Goal: Task Accomplishment & Management: Complete application form

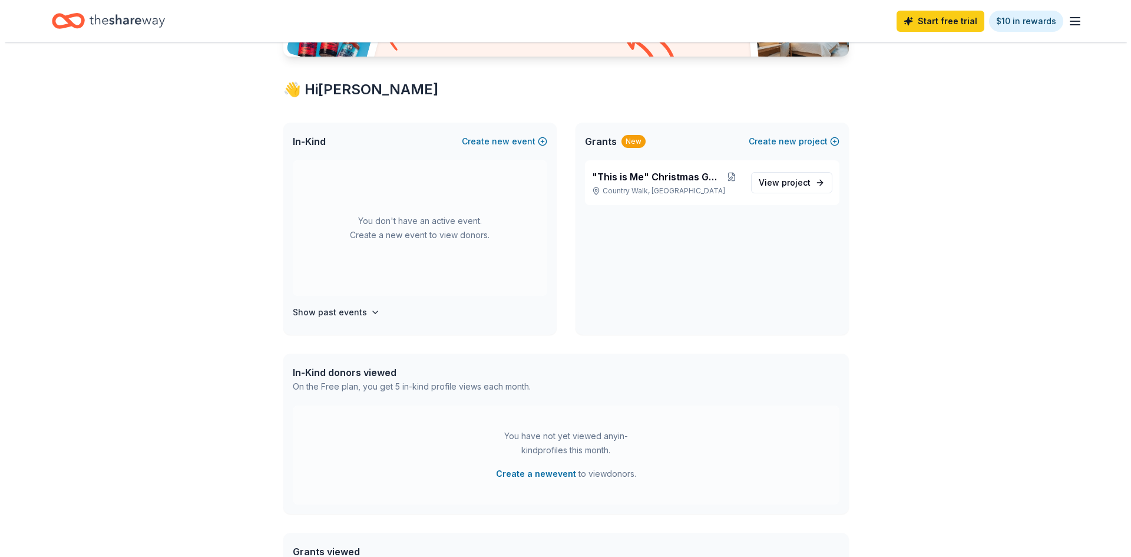
scroll to position [179, 0]
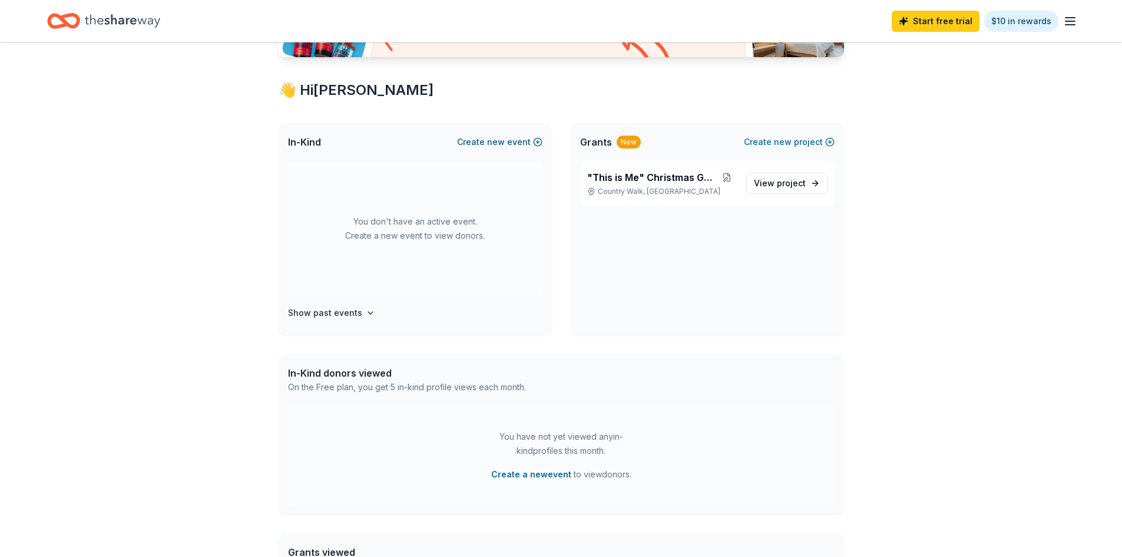
click at [506, 140] on button "Create new event" at bounding box center [499, 142] width 85 height 14
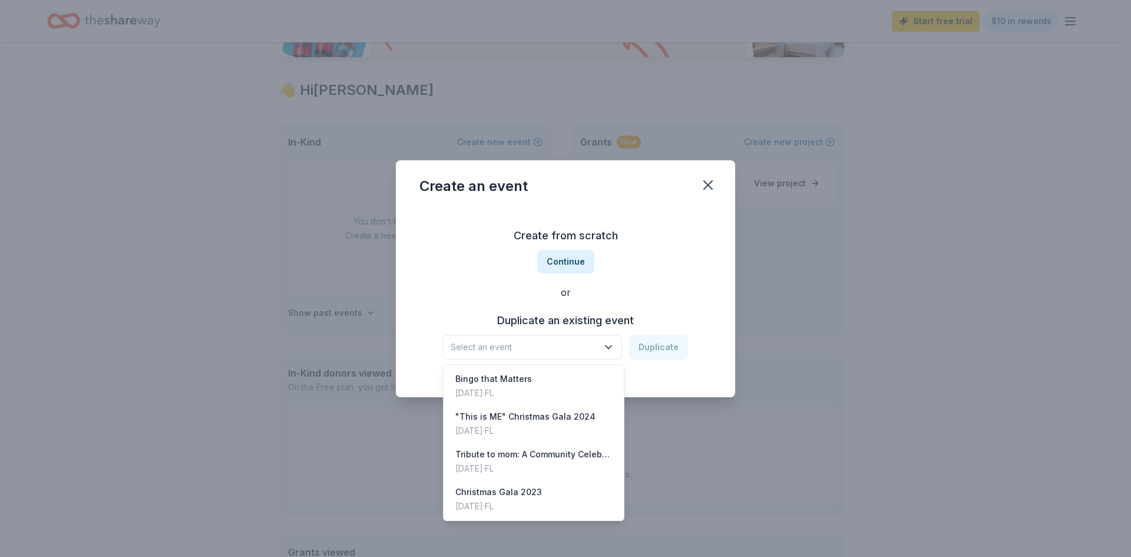
click at [543, 351] on span "Select an event" at bounding box center [524, 347] width 147 height 14
click at [561, 259] on div "Create from scratch Continue or Duplicate an existing event Select an event Dup…" at bounding box center [565, 292] width 292 height 171
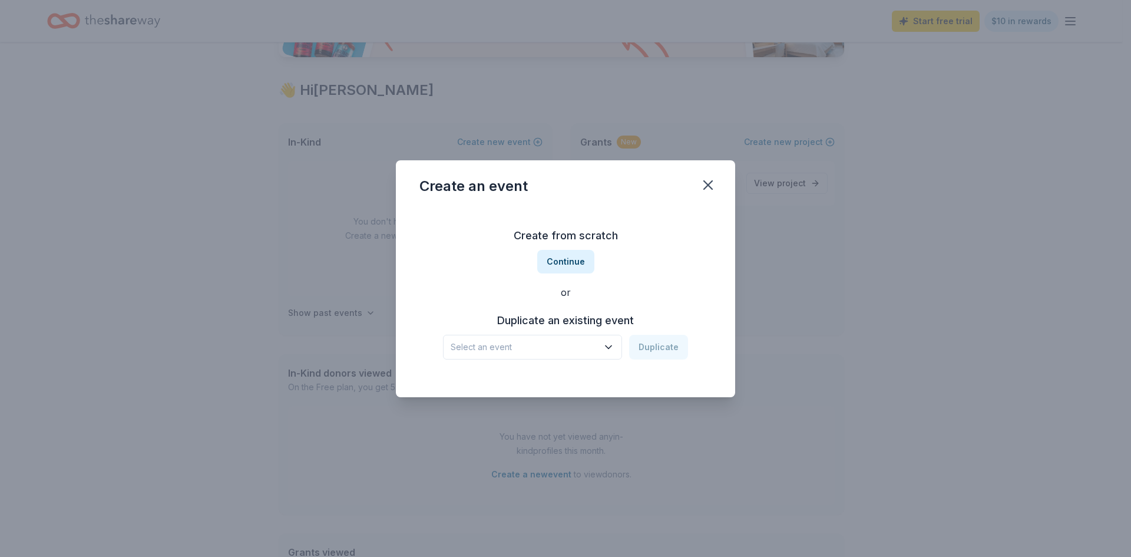
click at [535, 365] on div "Create from scratch Continue or Duplicate an existing event Select an event Dup…" at bounding box center [565, 292] width 292 height 171
click at [544, 349] on span "Select an event" at bounding box center [524, 347] width 147 height 14
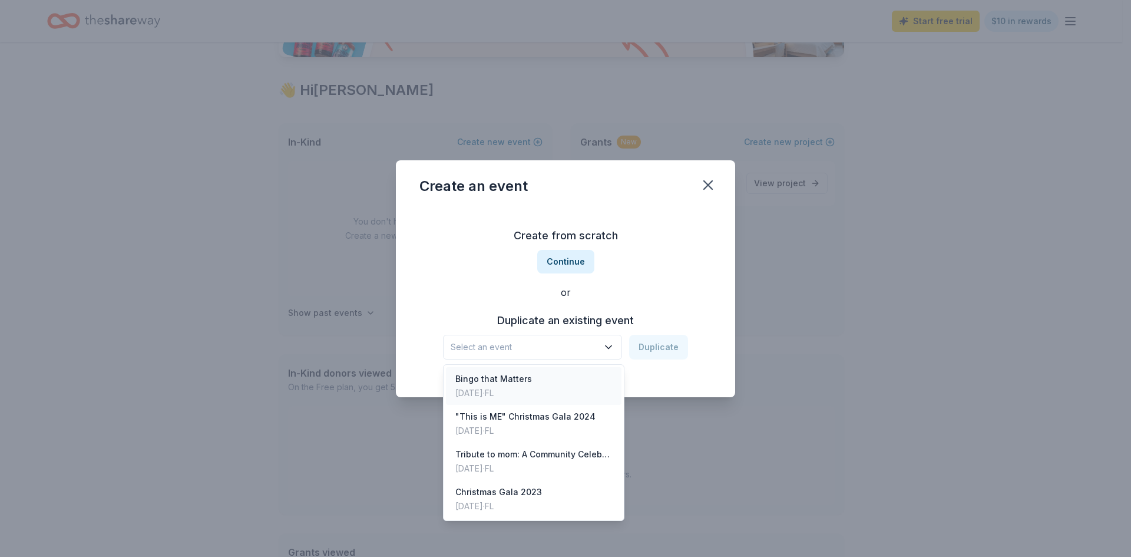
click at [522, 382] on div "Bingo that Matters" at bounding box center [493, 379] width 77 height 14
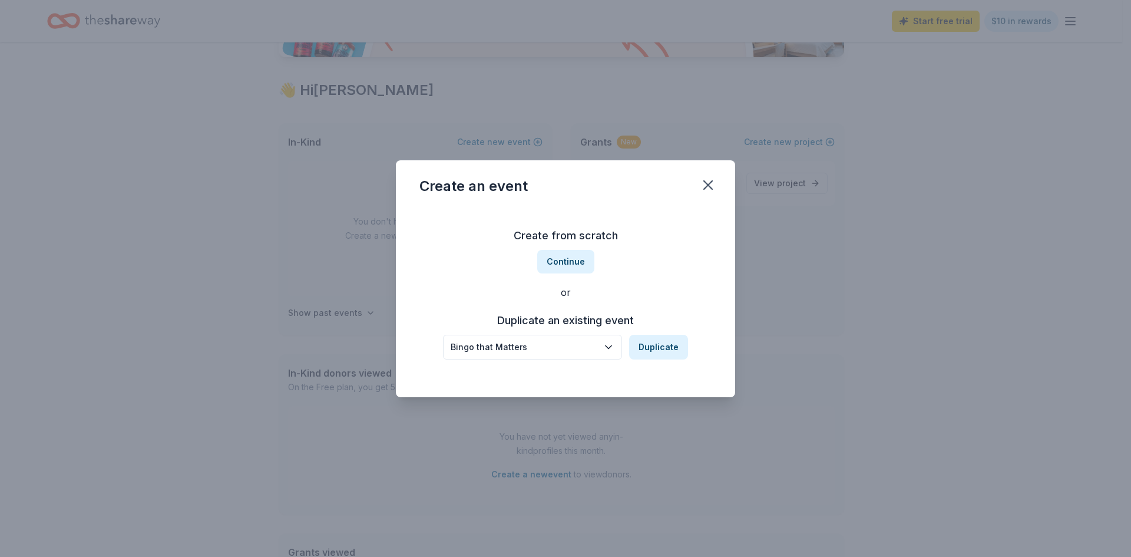
click at [681, 294] on div "or" at bounding box center [565, 292] width 292 height 14
click at [573, 266] on button "Continue" at bounding box center [565, 262] width 57 height 24
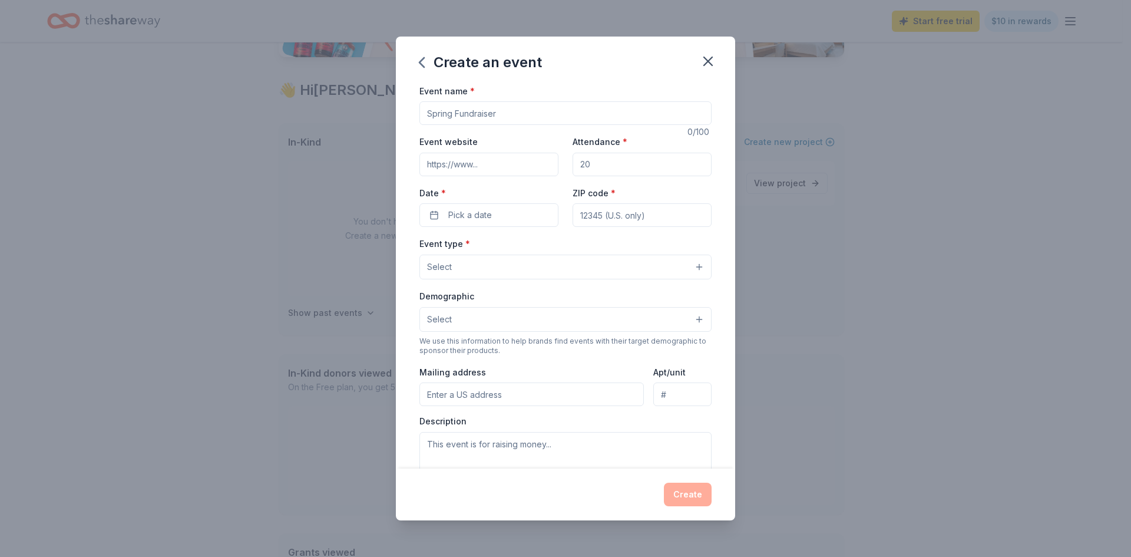
click at [504, 115] on input "Event name *" at bounding box center [565, 113] width 292 height 24
type input "Bingo Con Proposito"
click at [473, 170] on input "Event website" at bounding box center [488, 165] width 139 height 24
click at [511, 171] on input "Event website" at bounding box center [488, 165] width 139 height 24
paste input "https://specialmothersinaction.com/event/inclusive-bingo/#tribe-tickets__ticket…"
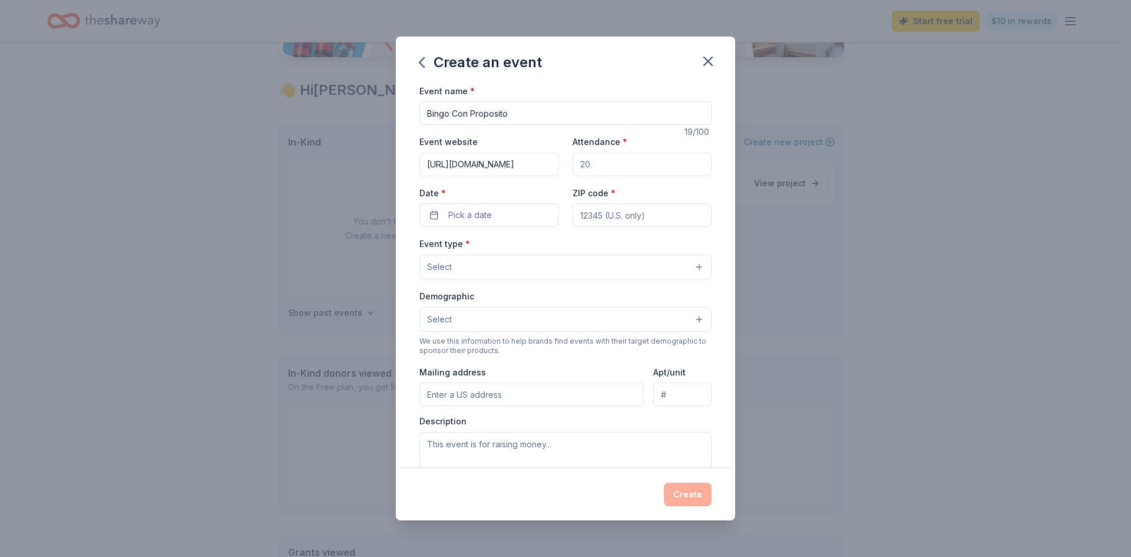
scroll to position [0, 216]
type input "https://specialmothersinaction.com/event/inclusive-bingo/#tribe-tickets__ticket…"
drag, startPoint x: 628, startPoint y: 161, endPoint x: 548, endPoint y: 167, distance: 79.7
click at [549, 167] on div "Event website https://specialmothersinaction.com/event/inclusive-bingo/#tribe-t…" at bounding box center [565, 180] width 292 height 92
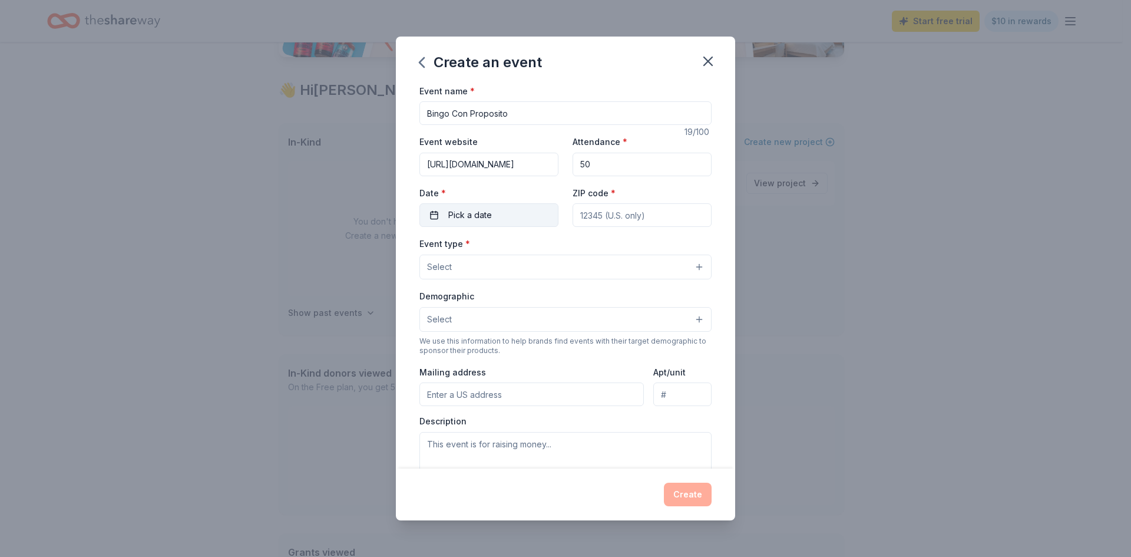
type input "50"
click at [509, 217] on button "Pick a date" at bounding box center [488, 215] width 139 height 24
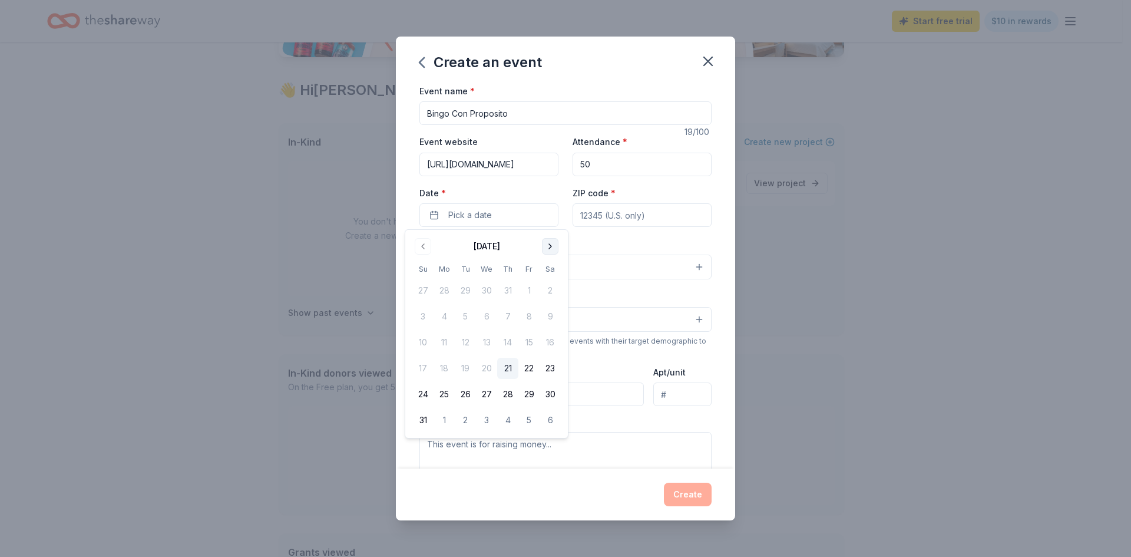
click at [550, 246] on button "Go to next month" at bounding box center [550, 246] width 16 height 16
click at [553, 312] on button "13" at bounding box center [549, 316] width 21 height 21
click at [609, 223] on input "ZIP code *" at bounding box center [641, 215] width 139 height 24
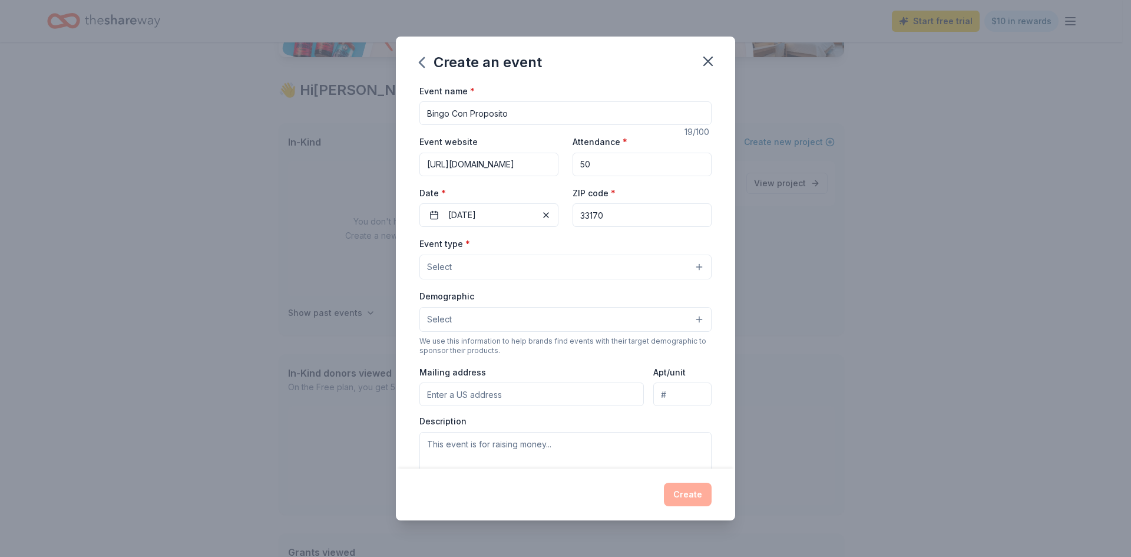
type input "33170"
click at [591, 244] on div "Event type * Select" at bounding box center [565, 257] width 292 height 43
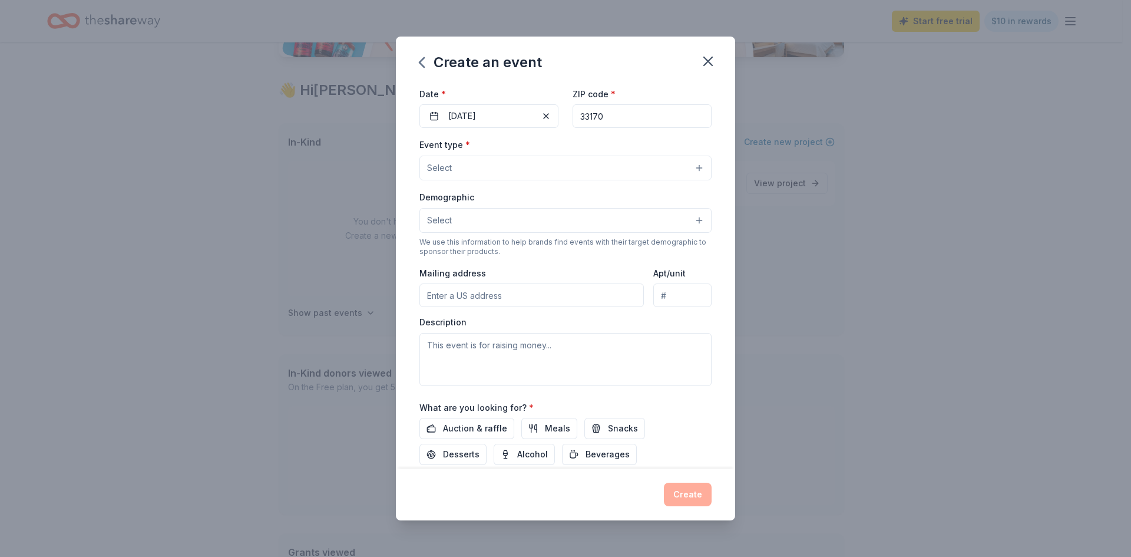
scroll to position [118, 0]
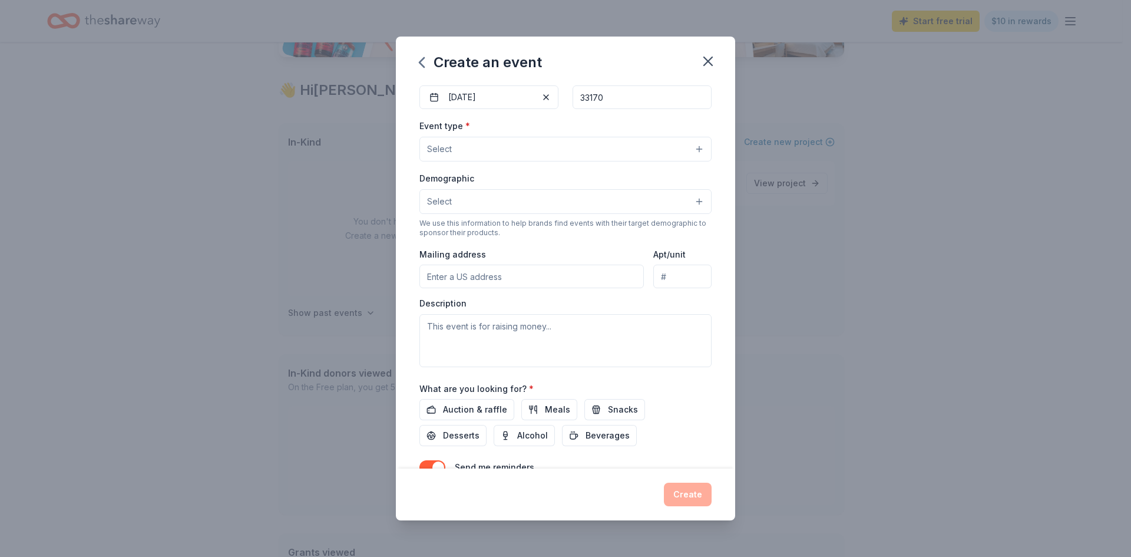
click at [485, 135] on div "Event type * Select" at bounding box center [565, 139] width 292 height 43
click at [491, 153] on button "Select" at bounding box center [565, 149] width 292 height 25
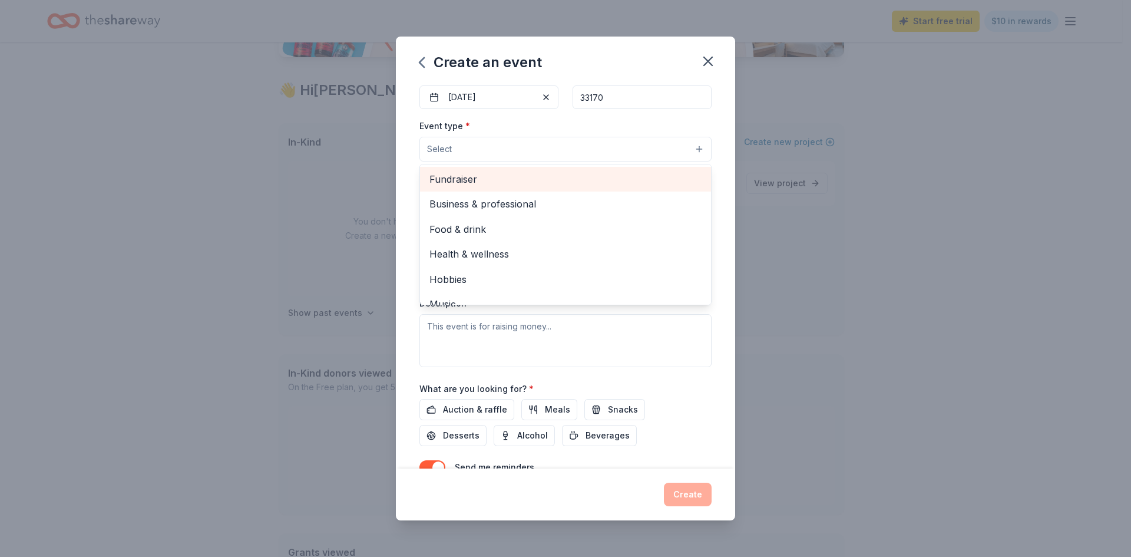
click at [492, 177] on span "Fundraiser" at bounding box center [565, 178] width 272 height 15
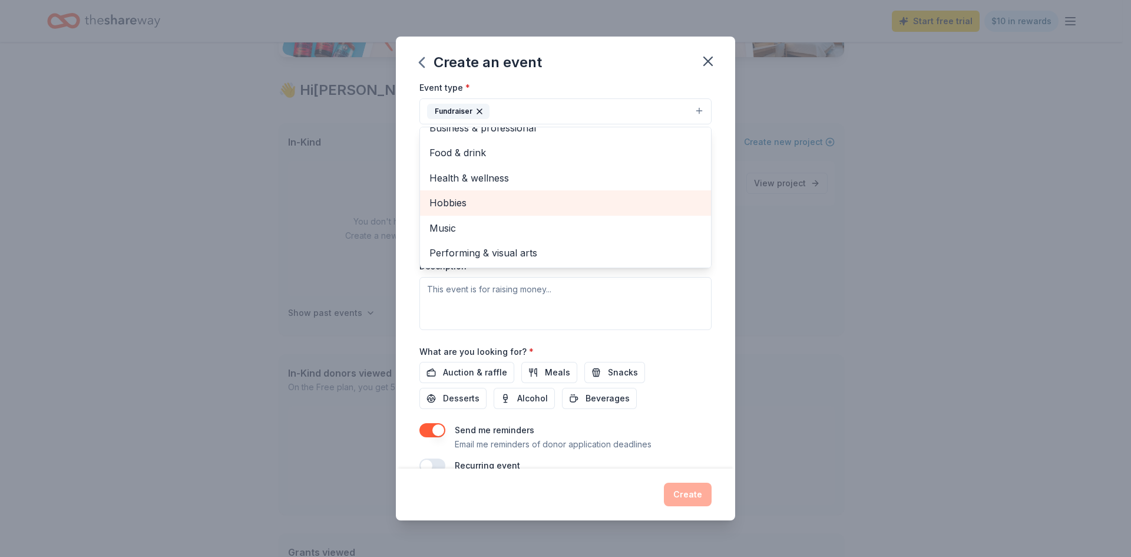
scroll to position [177, 0]
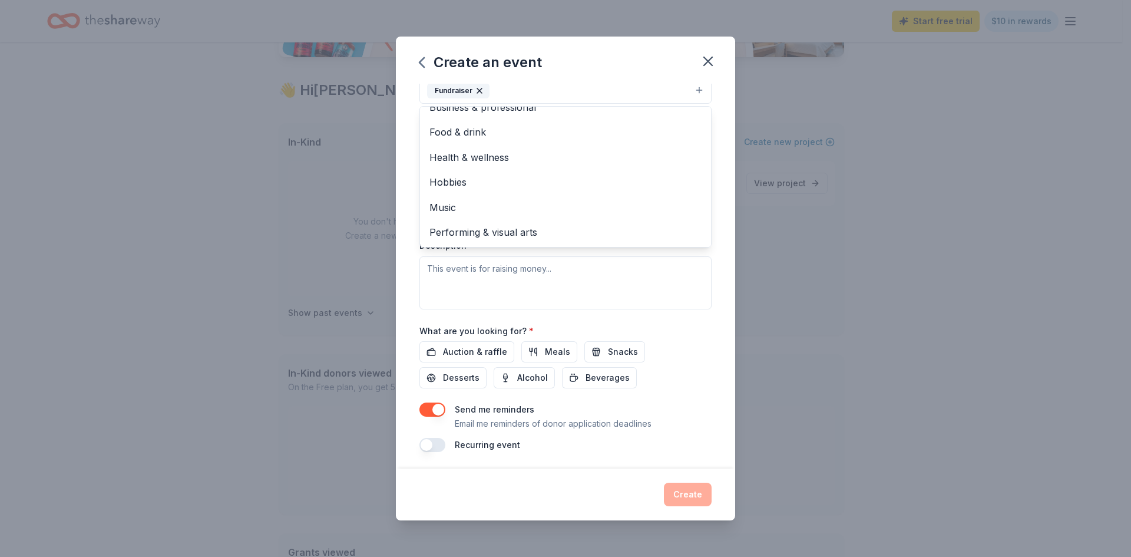
click at [405, 267] on div "Event name * Bingo Con Proposito 19 /100 Event website https://specialmothersin…" at bounding box center [565, 276] width 339 height 385
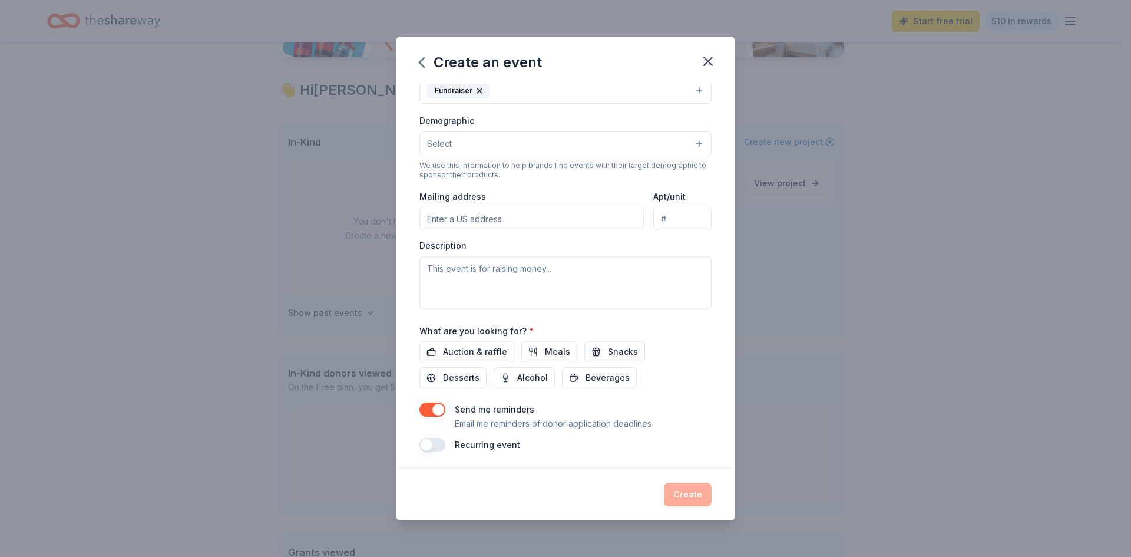
scroll to position [171, 0]
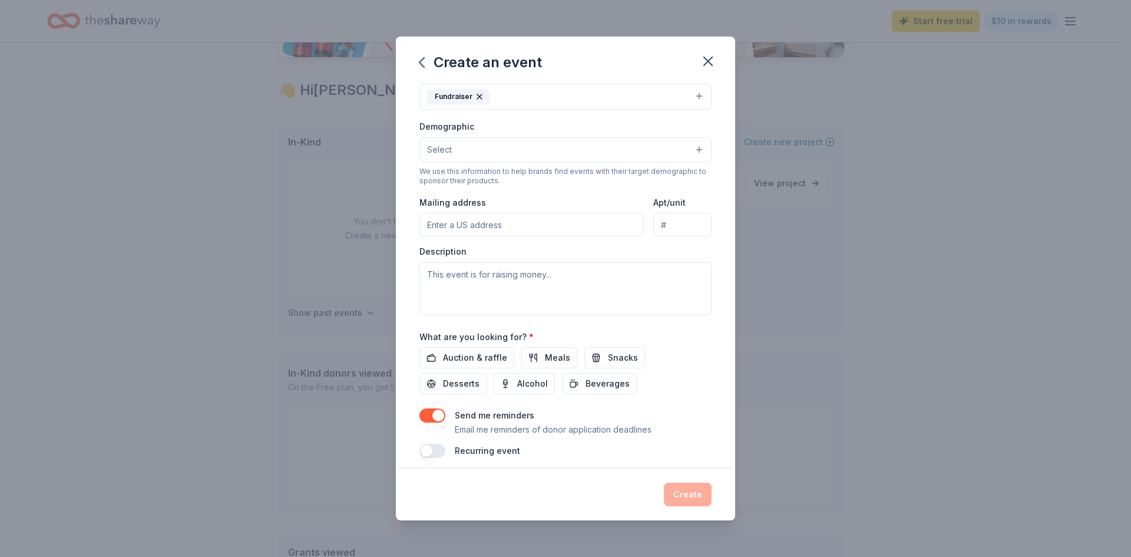
click at [491, 151] on button "Select" at bounding box center [565, 149] width 292 height 25
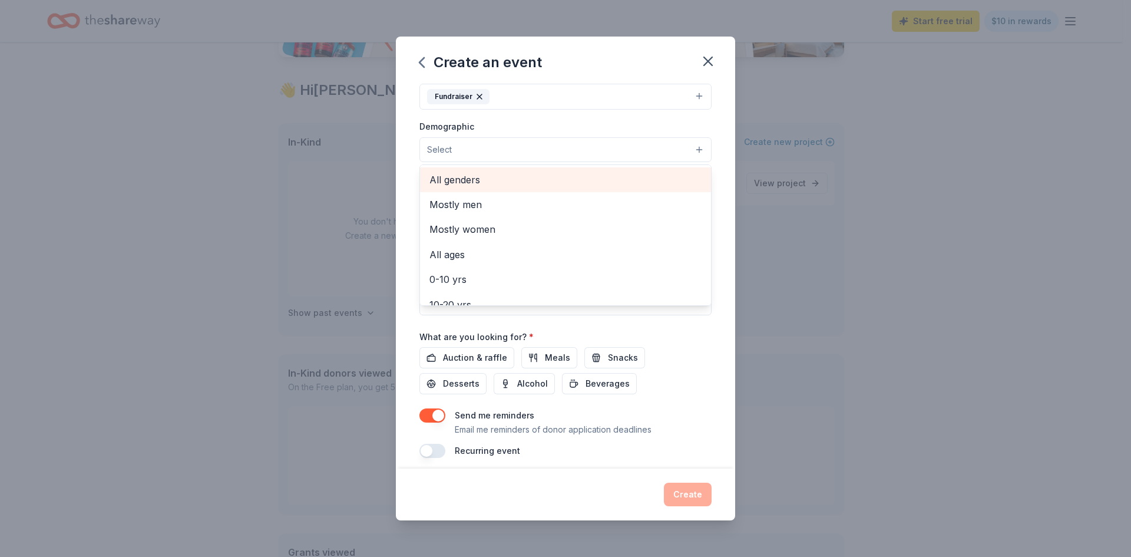
click at [498, 176] on span "All genders" at bounding box center [565, 179] width 272 height 15
click at [403, 190] on div "Event name * Bingo Con Proposito 19 /100 Event website https://specialmothersin…" at bounding box center [565, 276] width 339 height 385
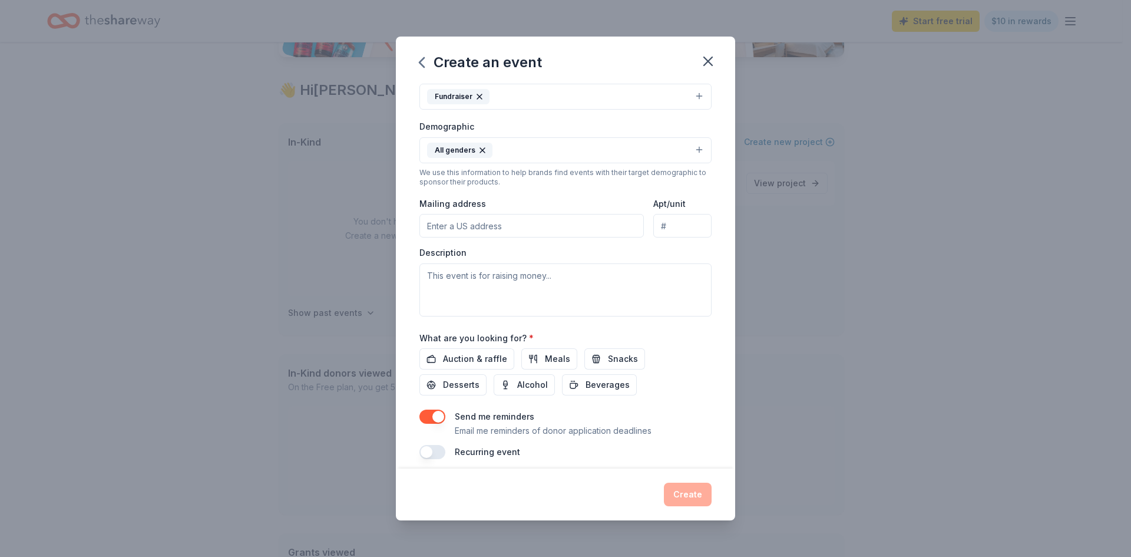
click at [500, 229] on input "Mailing address" at bounding box center [531, 226] width 224 height 24
type input "14345 SW 120TH ST"
type input "STE 103"
click at [543, 287] on textarea at bounding box center [565, 289] width 292 height 53
paste textarea "This event raises funds for Special Mothers in Action, a nonprofit supporting c…"
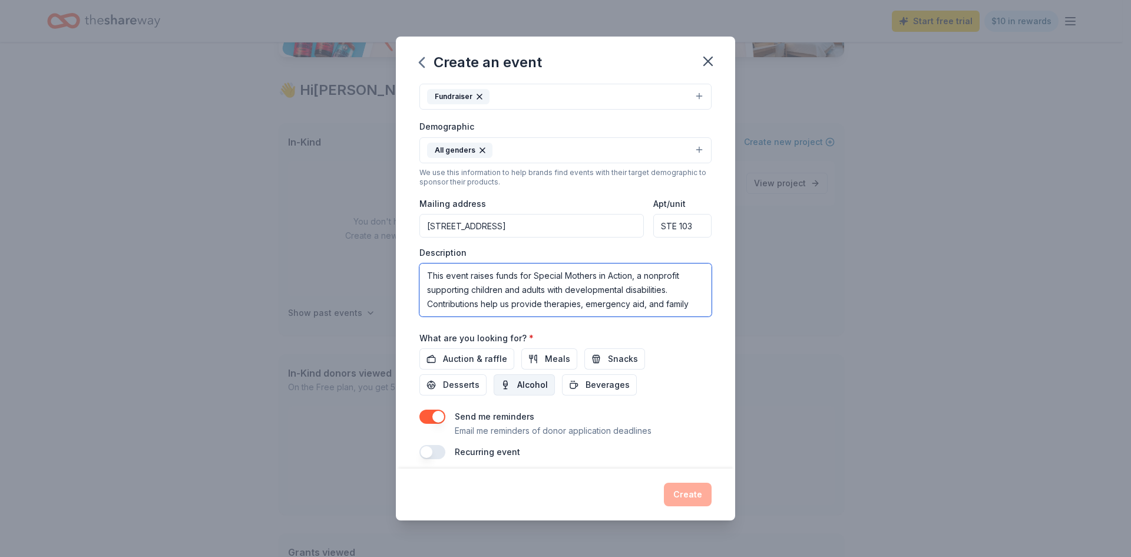
scroll to position [7, 0]
drag, startPoint x: 684, startPoint y: 313, endPoint x: 681, endPoint y: 342, distance: 29.0
click at [681, 342] on div "Event name * Bingo Con Proposito 19 /100 Event website https://specialmothersin…" at bounding box center [565, 186] width 292 height 547
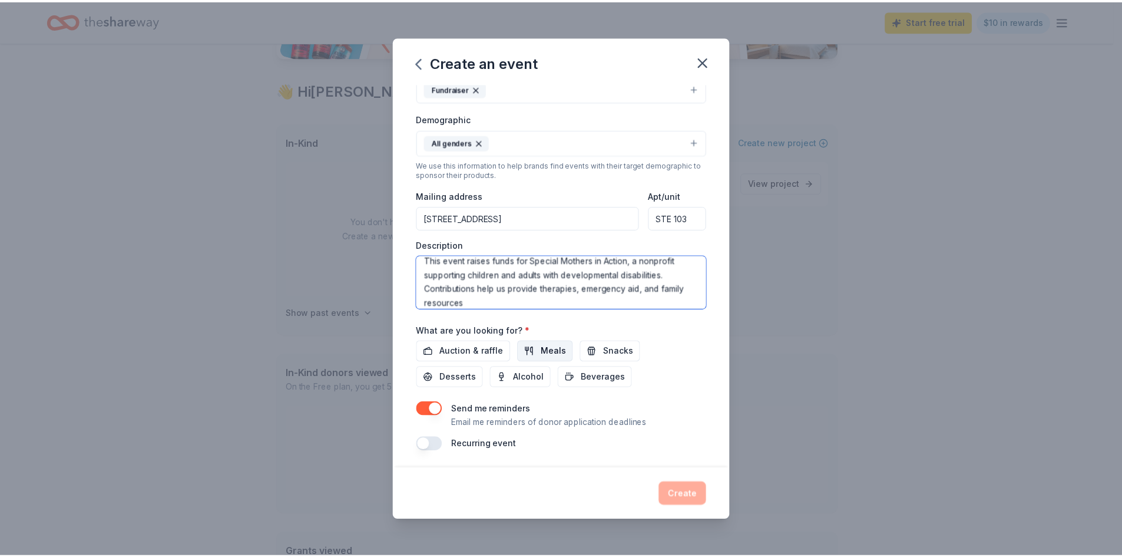
scroll to position [180, 0]
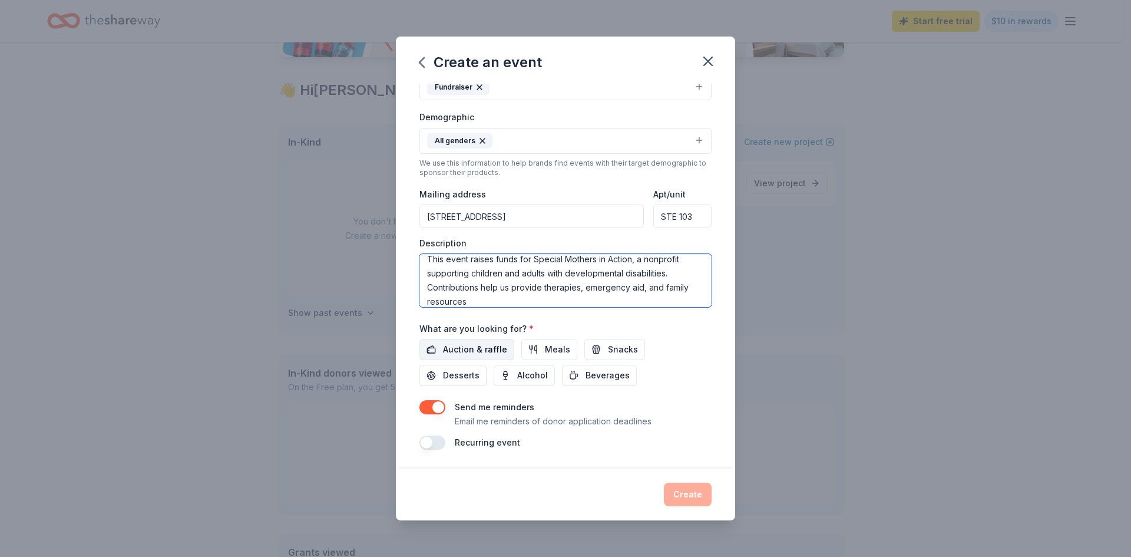
type textarea "This event raises funds for Special Mothers in Action, a nonprofit supporting c…"
click at [492, 349] on span "Auction & raffle" at bounding box center [475, 349] width 64 height 14
click at [545, 352] on span "Meals" at bounding box center [557, 349] width 25 height 14
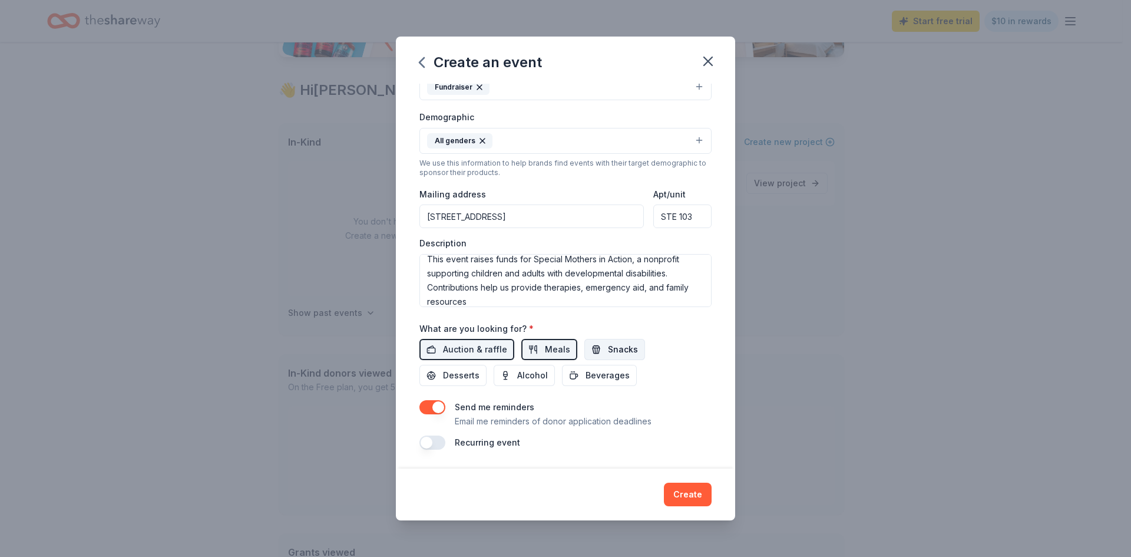
click at [616, 353] on span "Snacks" at bounding box center [623, 349] width 30 height 14
click at [594, 375] on span "Beverages" at bounding box center [607, 375] width 44 height 14
click at [473, 378] on span "Desserts" at bounding box center [461, 375] width 37 height 14
click at [692, 493] on button "Create" at bounding box center [688, 494] width 48 height 24
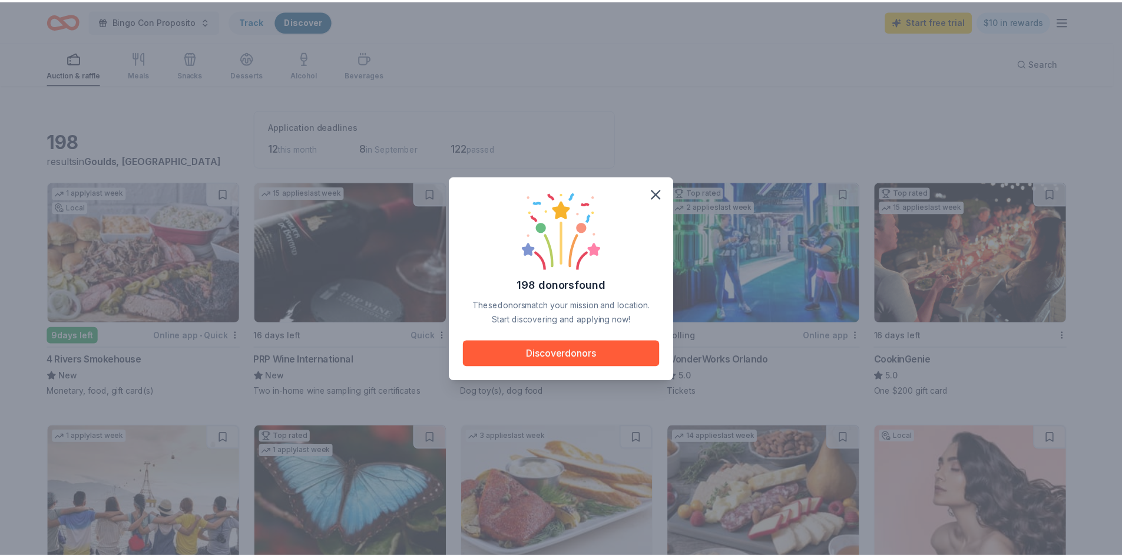
scroll to position [48, 0]
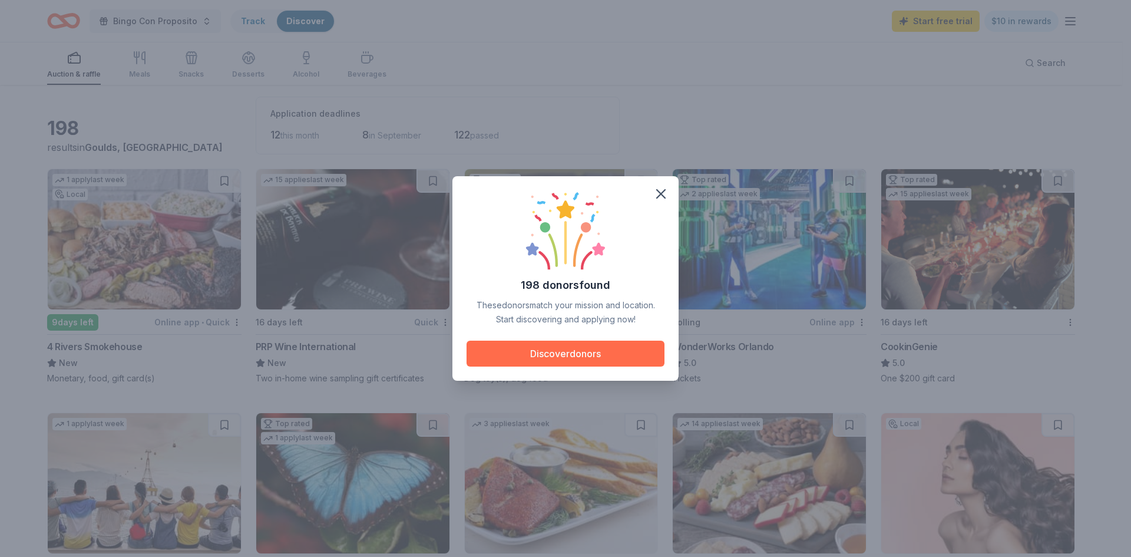
click at [558, 356] on button "Discover donors" at bounding box center [565, 353] width 198 height 26
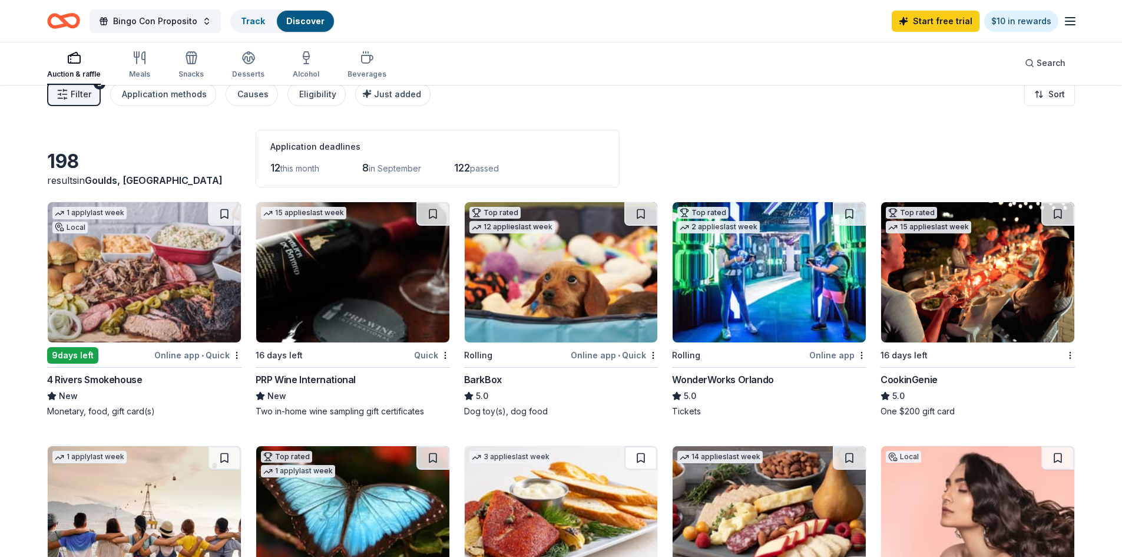
scroll to position [0, 0]
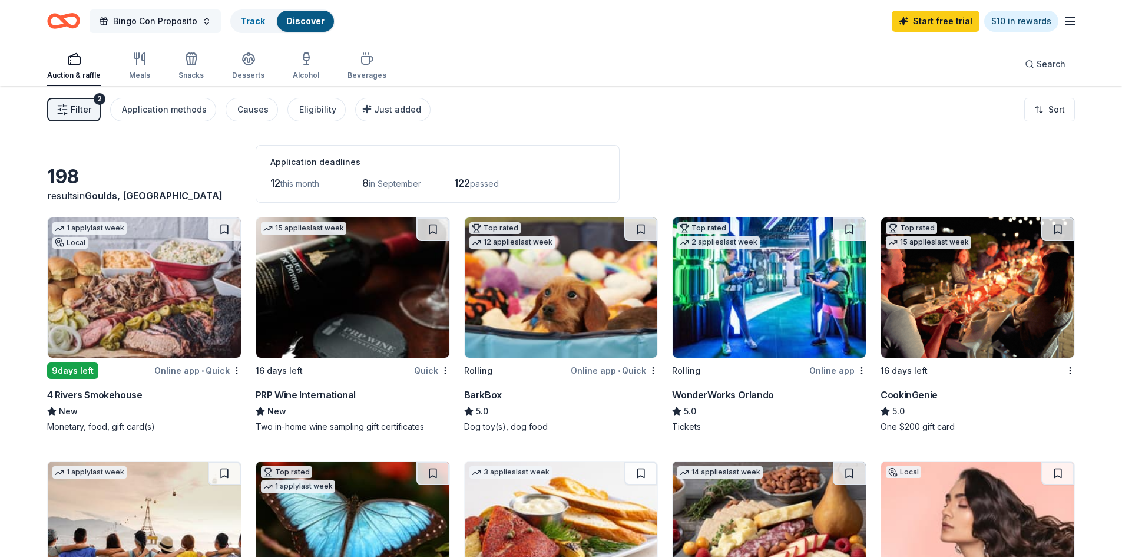
click at [197, 29] on button "Bingo Con Proposito" at bounding box center [155, 21] width 131 height 24
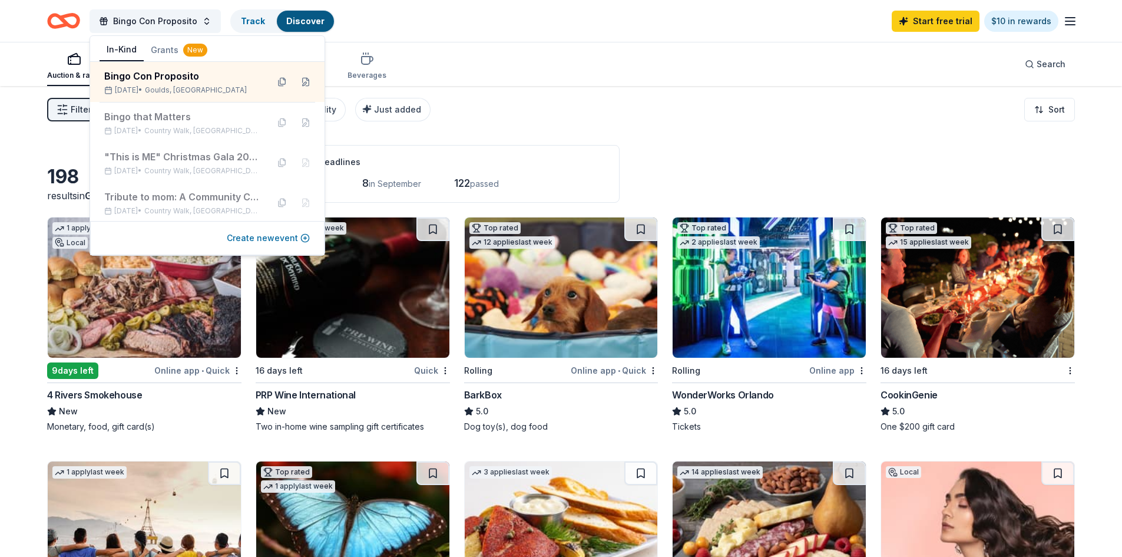
click at [290, 238] on button "Create new event" at bounding box center [268, 238] width 83 height 14
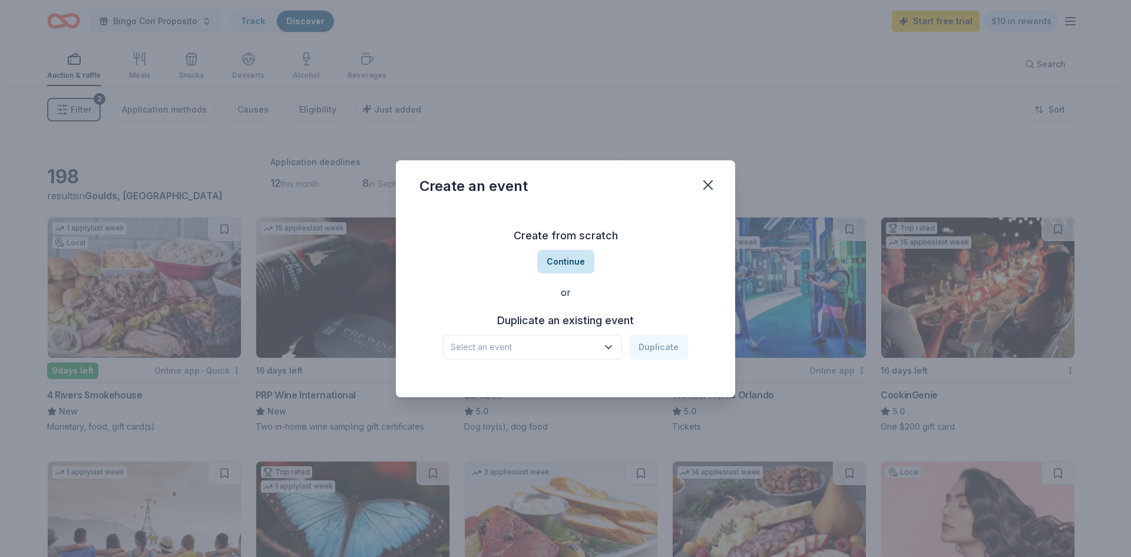
click at [569, 267] on button "Continue" at bounding box center [565, 262] width 57 height 24
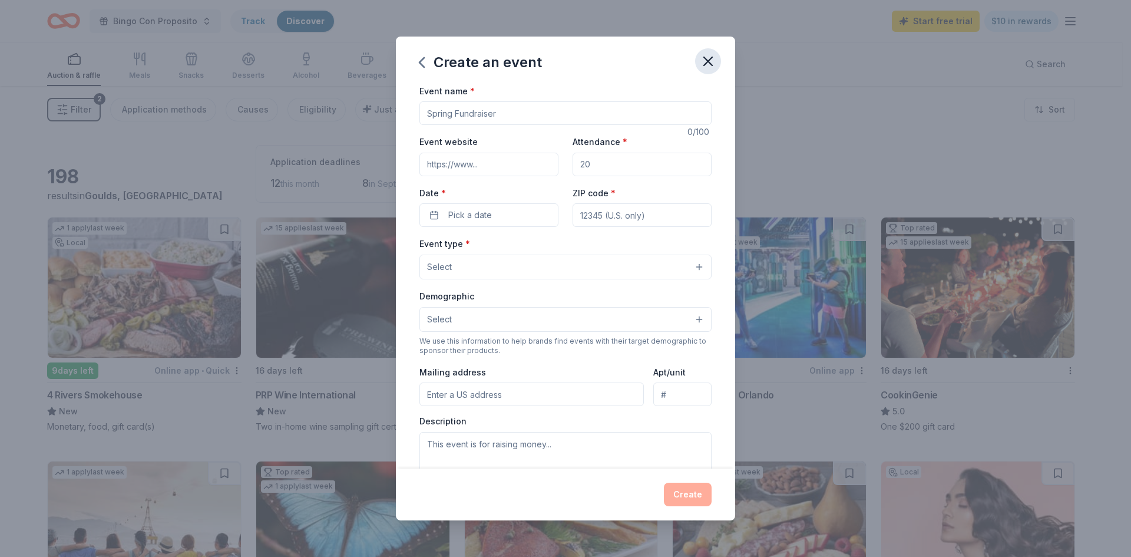
click at [707, 62] on icon "button" at bounding box center [708, 61] width 8 height 8
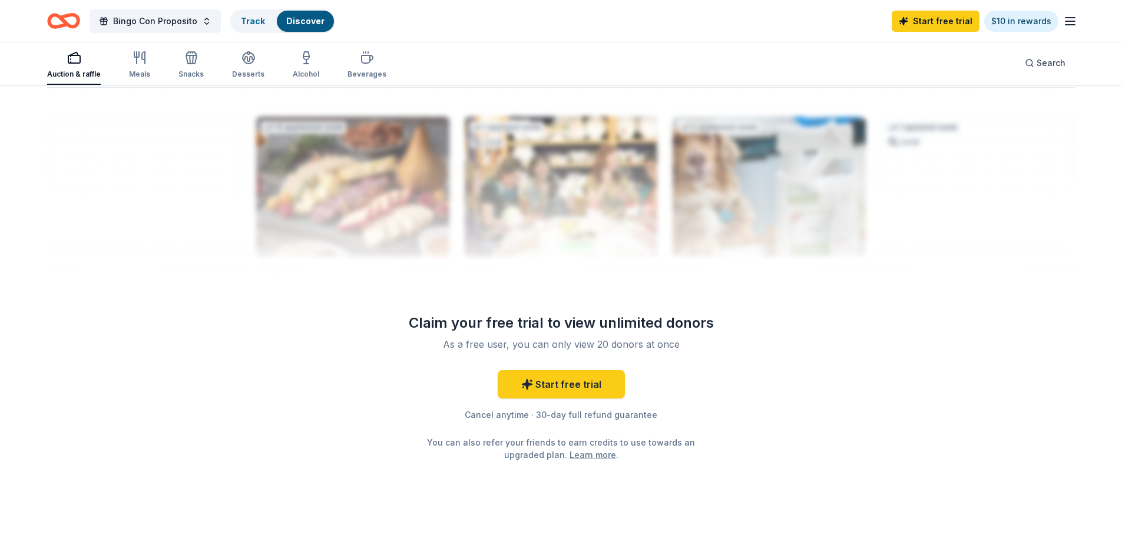
scroll to position [1131, 0]
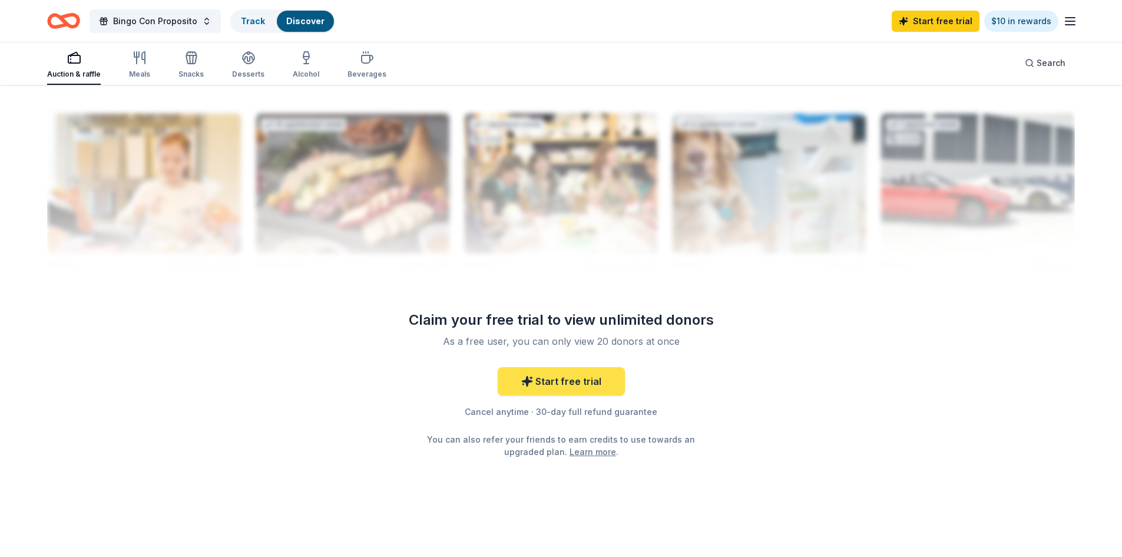
click at [562, 380] on link "Start free trial" at bounding box center [561, 381] width 127 height 28
drag, startPoint x: 605, startPoint y: 379, endPoint x: 612, endPoint y: 378, distance: 7.1
click at [607, 378] on link "Start free trial" at bounding box center [561, 381] width 127 height 28
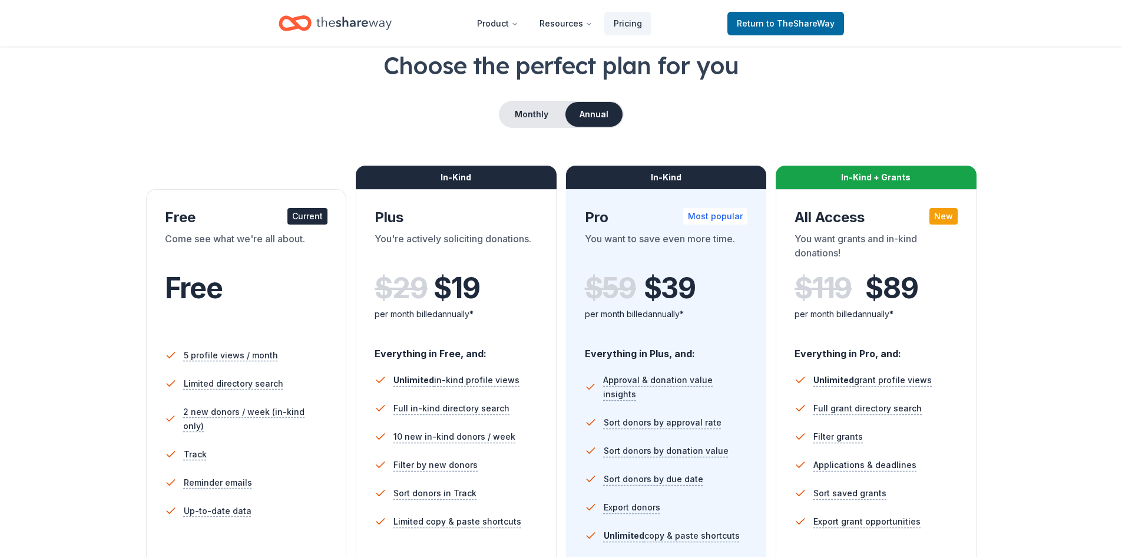
scroll to position [59, 0]
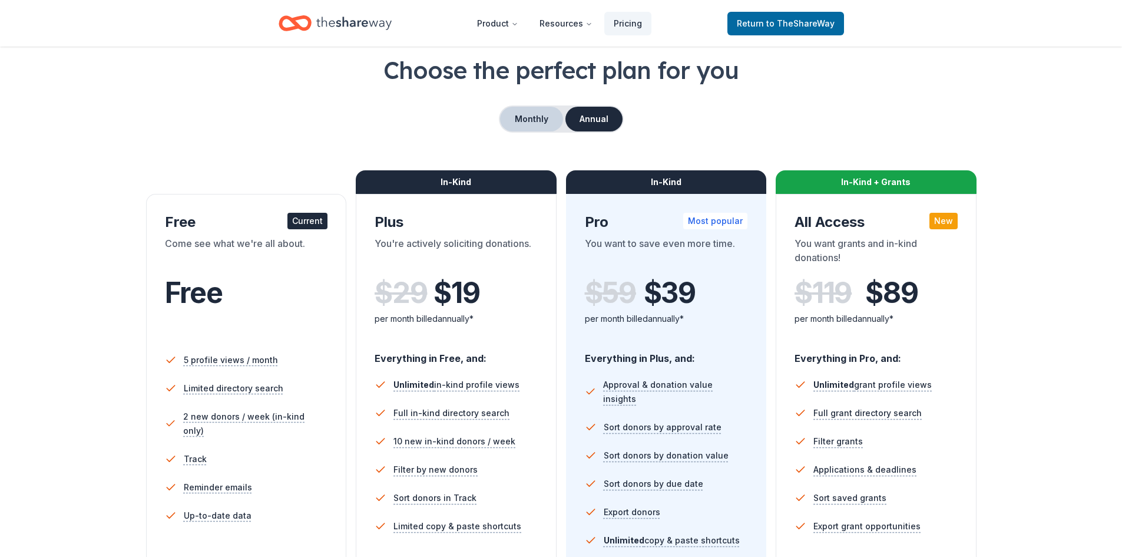
click at [542, 125] on button "Monthly" at bounding box center [531, 119] width 63 height 25
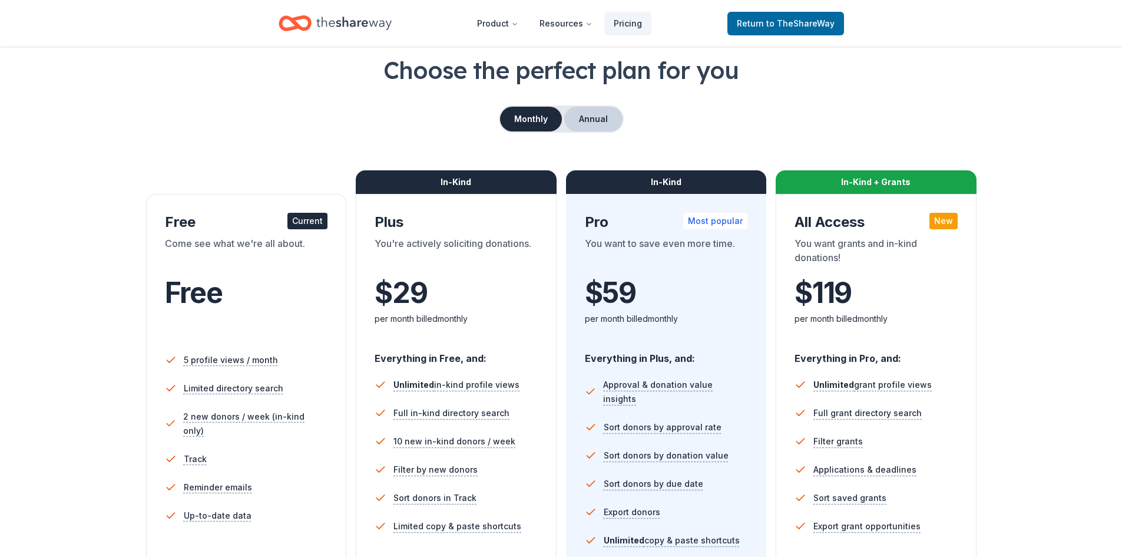
click at [571, 115] on button "Annual" at bounding box center [593, 119] width 58 height 25
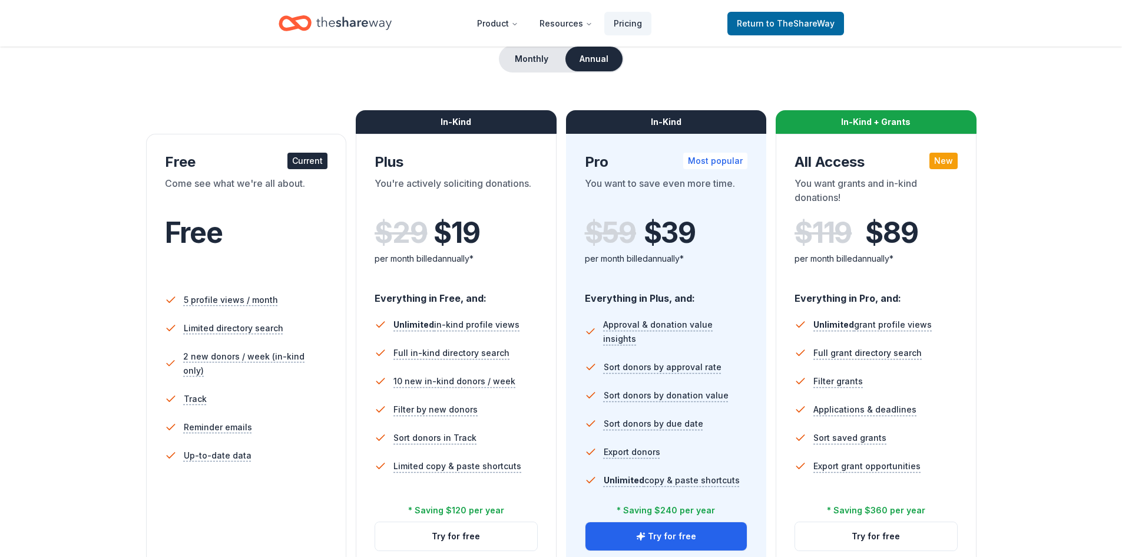
scroll to position [177, 0]
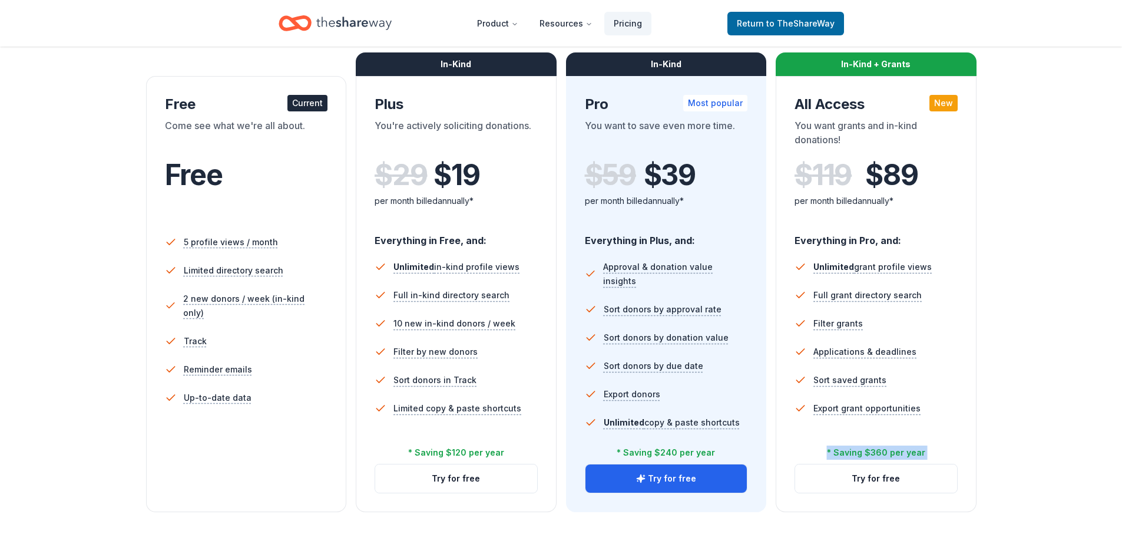
drag, startPoint x: 930, startPoint y: 450, endPoint x: 928, endPoint y: 459, distance: 9.6
click at [928, 459] on div "In-Kind + Grants All Access New You want grants and in-kind donations! $ 119 $ …" at bounding box center [876, 294] width 201 height 436
click at [895, 471] on button "Try for free" at bounding box center [876, 478] width 162 height 28
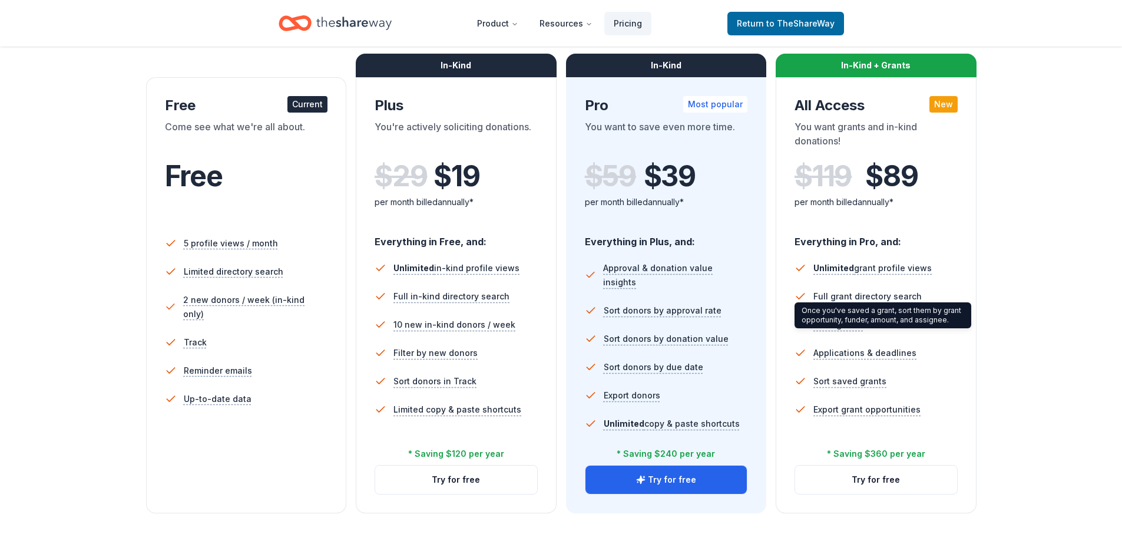
scroll to position [118, 0]
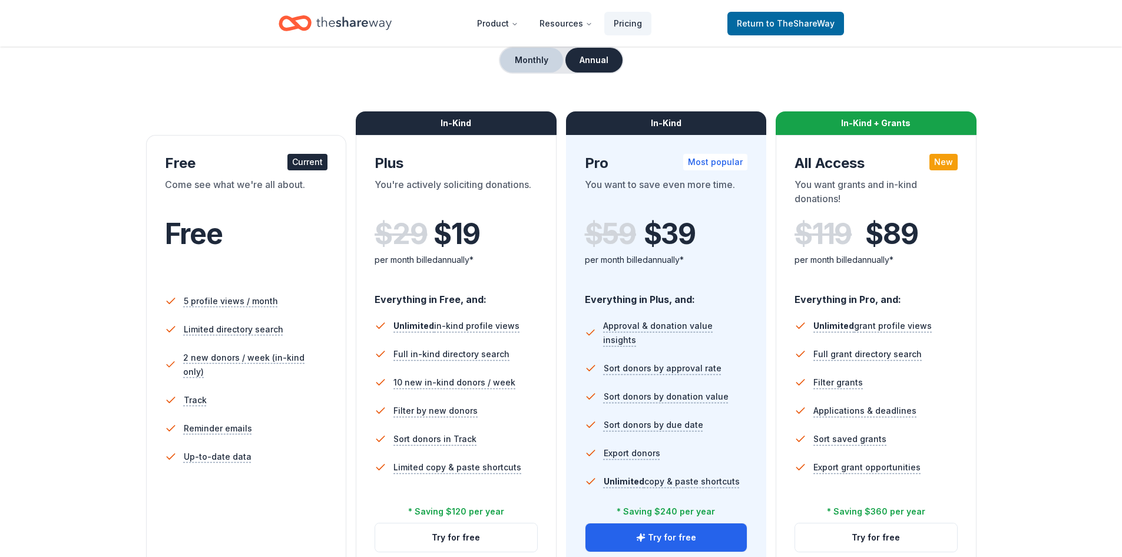
click at [542, 58] on button "Monthly" at bounding box center [531, 60] width 63 height 25
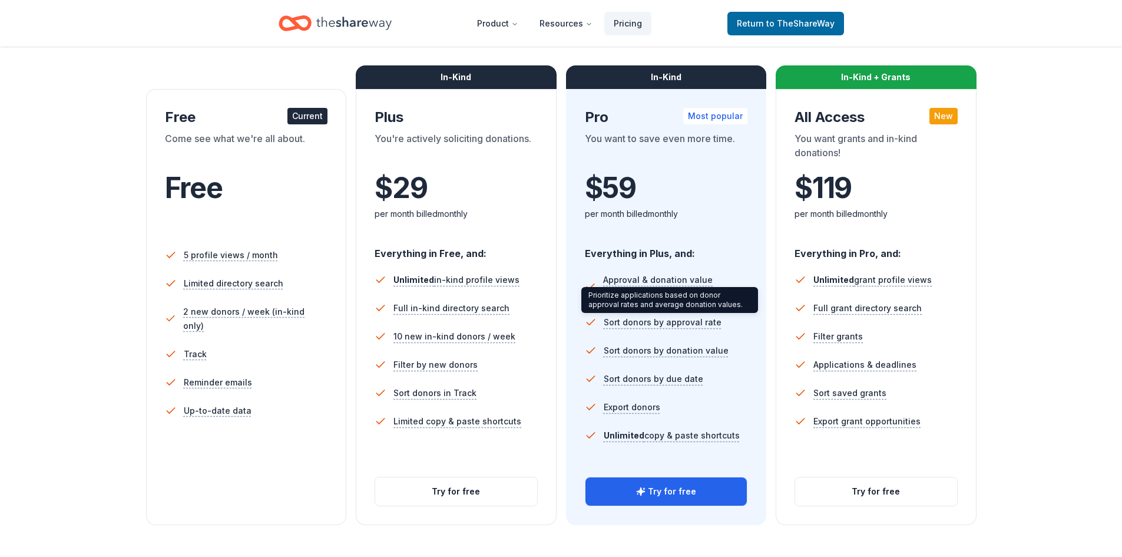
scroll to position [177, 0]
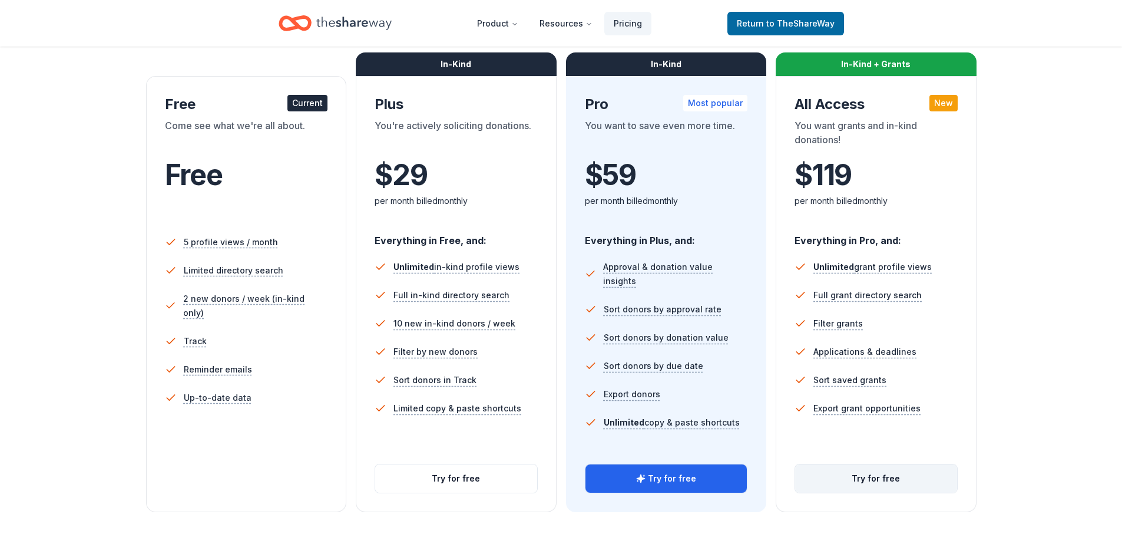
click at [870, 483] on button "Try for free" at bounding box center [876, 478] width 162 height 28
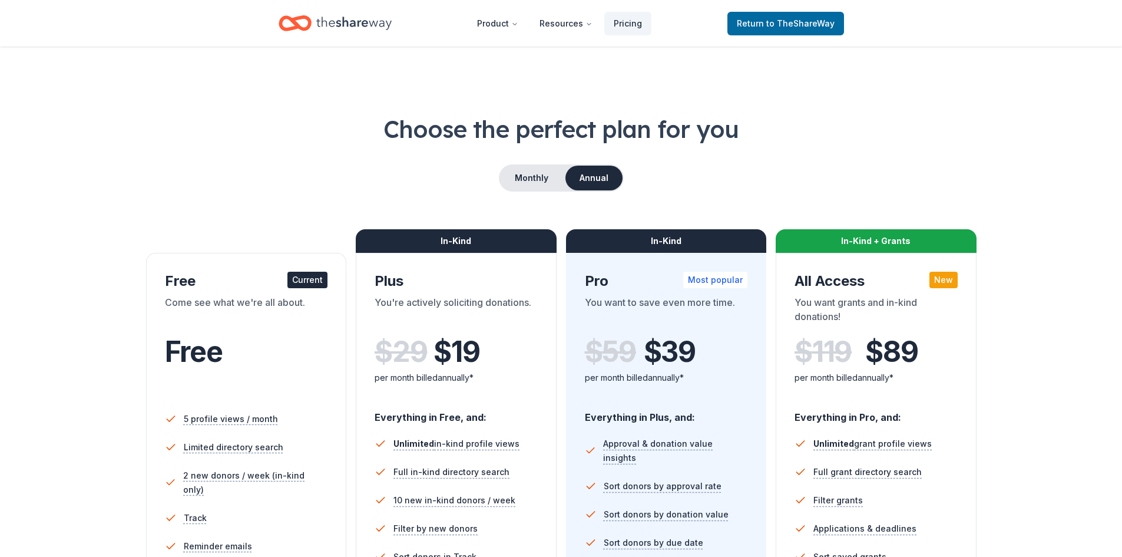
click at [339, 24] on icon "Home" at bounding box center [353, 22] width 75 height 13
click at [350, 28] on icon "Home" at bounding box center [353, 23] width 75 height 24
click at [814, 34] on link "Return to TheShareWay" at bounding box center [785, 24] width 117 height 24
click at [813, 28] on span "to TheShareWay" at bounding box center [800, 23] width 68 height 10
click at [776, 22] on span "to TheShareWay" at bounding box center [800, 23] width 68 height 10
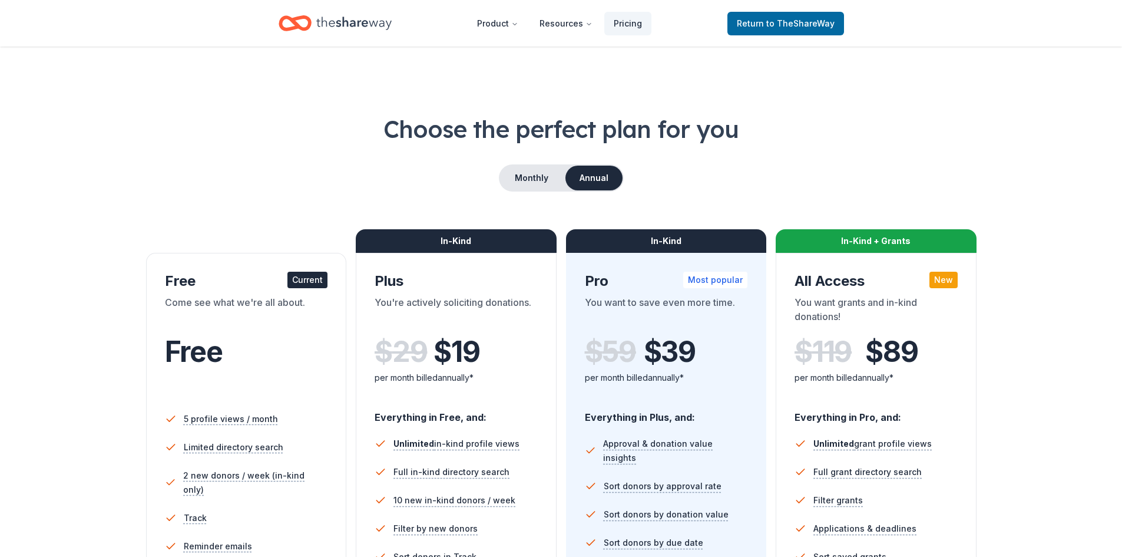
click at [786, 7] on header "Product Resources Pricing Return to TheShareWay" at bounding box center [561, 23] width 1122 height 47
click at [782, 22] on span "to TheShareWay" at bounding box center [800, 23] width 68 height 10
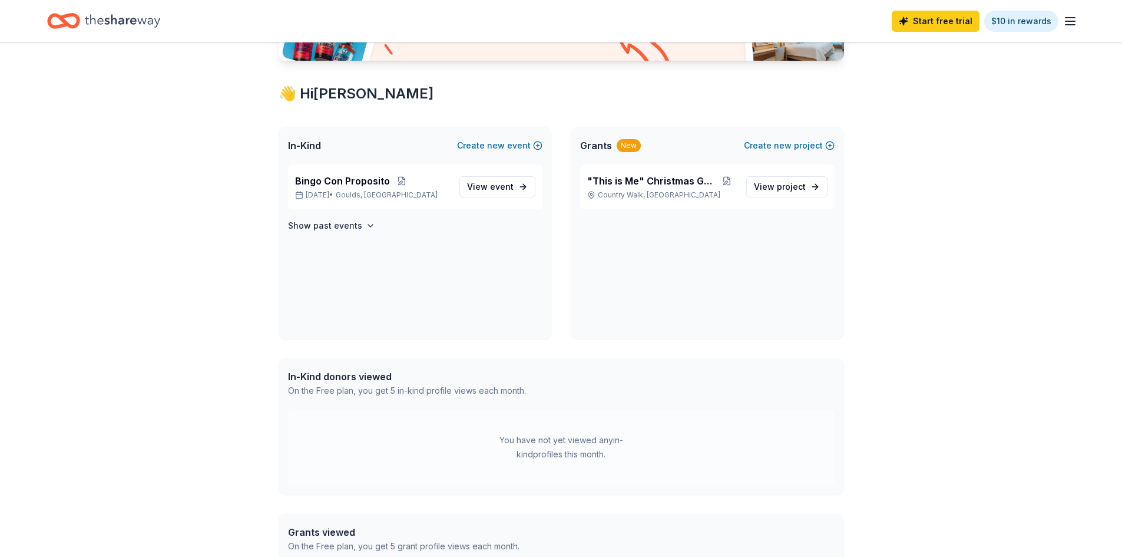
scroll to position [177, 0]
click at [701, 180] on span ""This is Me" Christmas Gala 2024" at bounding box center [652, 180] width 130 height 14
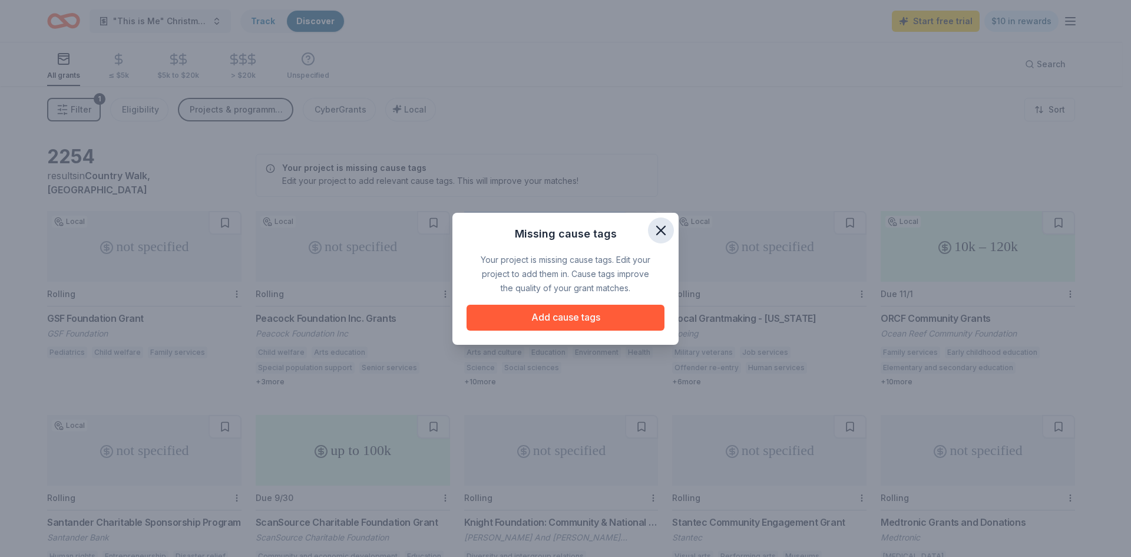
click at [663, 229] on icon "button" at bounding box center [661, 230] width 16 height 16
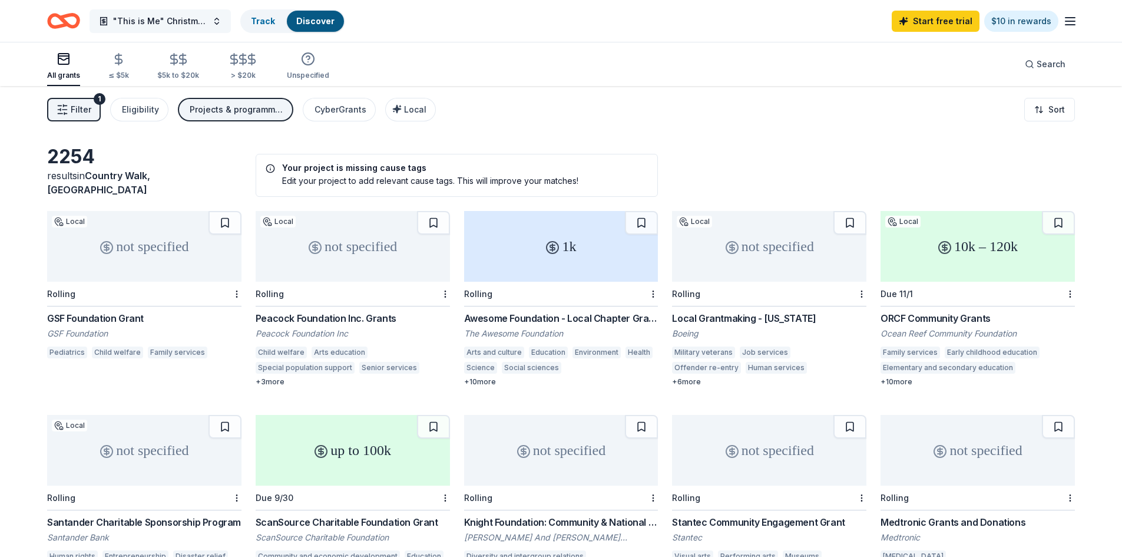
click at [217, 21] on button ""This is Me" Christmas Gala 2024" at bounding box center [160, 21] width 141 height 24
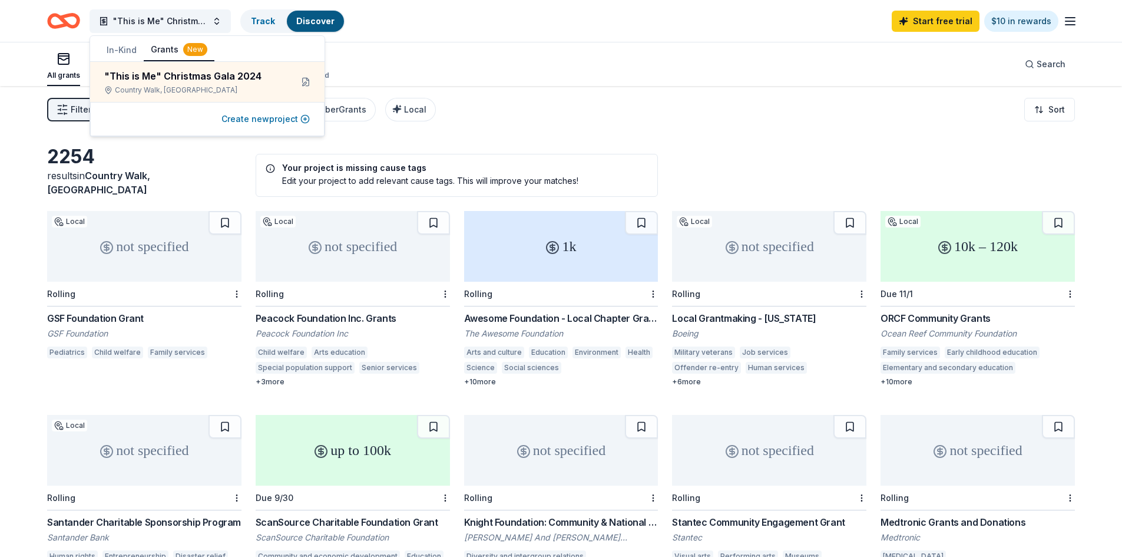
click at [270, 120] on button "Create new project" at bounding box center [265, 119] width 88 height 14
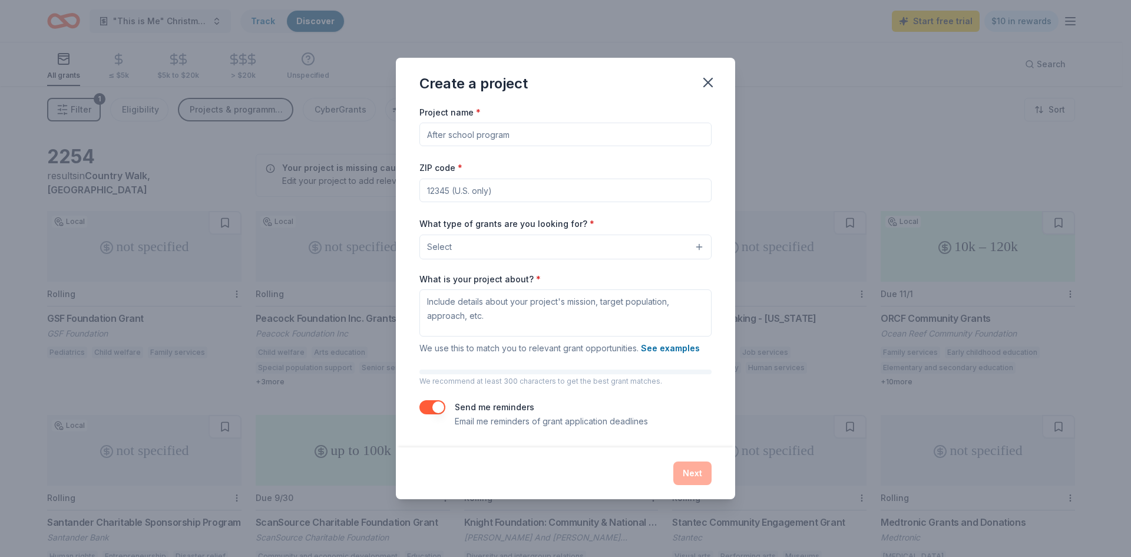
click at [470, 135] on input "Project name *" at bounding box center [565, 134] width 292 height 24
type input "Christmas Gala 2025"
click at [506, 190] on input "ZIP code *" at bounding box center [565, 190] width 292 height 24
type input "33170"
click at [528, 246] on button "Select" at bounding box center [565, 246] width 292 height 25
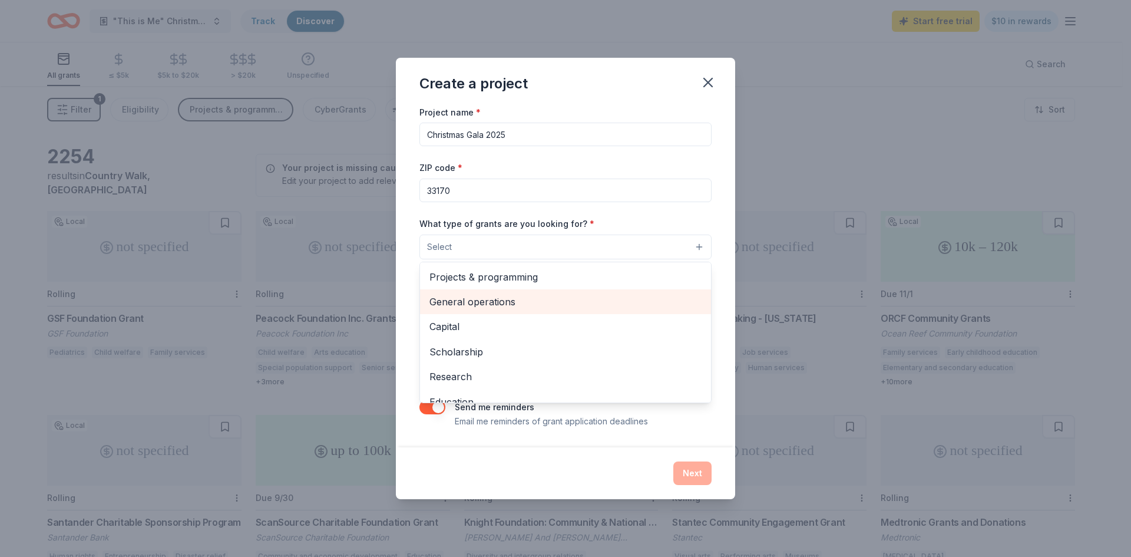
click at [502, 308] on span "General operations" at bounding box center [565, 301] width 272 height 15
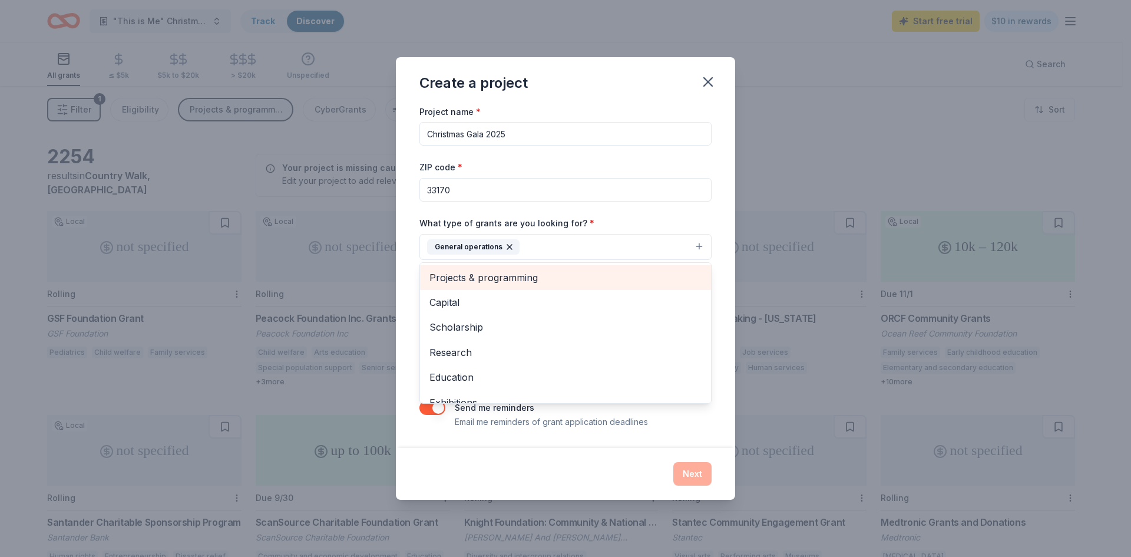
click at [515, 282] on span "Projects & programming" at bounding box center [565, 277] width 272 height 15
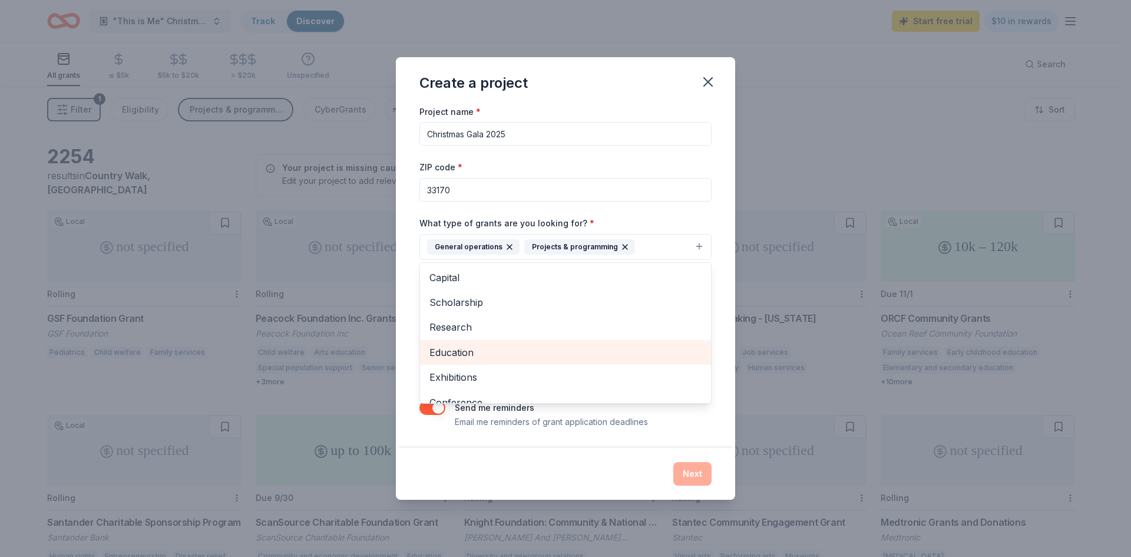
click at [488, 356] on span "Education" at bounding box center [565, 352] width 272 height 15
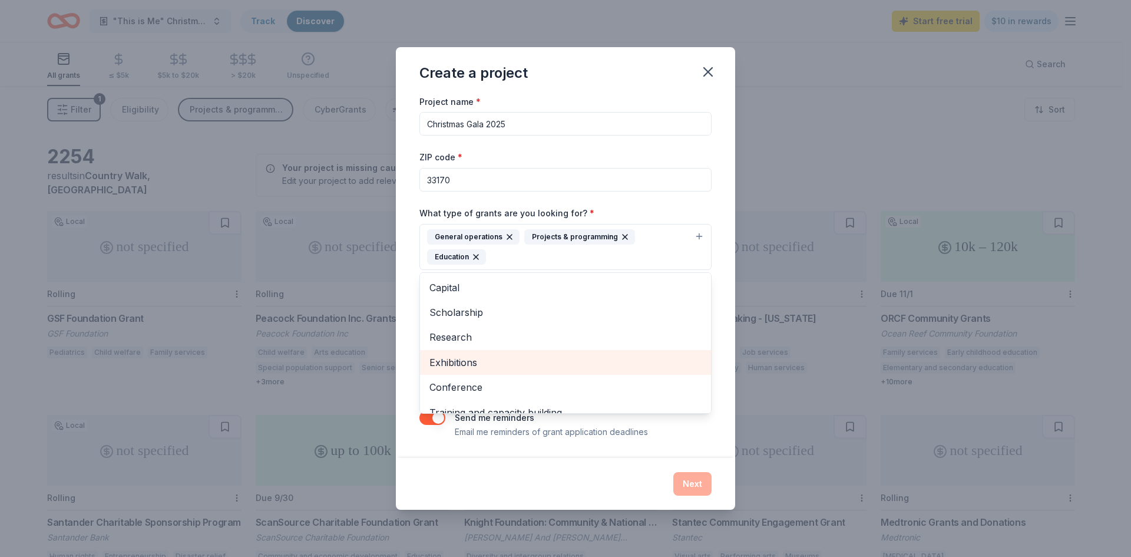
click at [483, 365] on span "Exhibitions" at bounding box center [565, 362] width 272 height 15
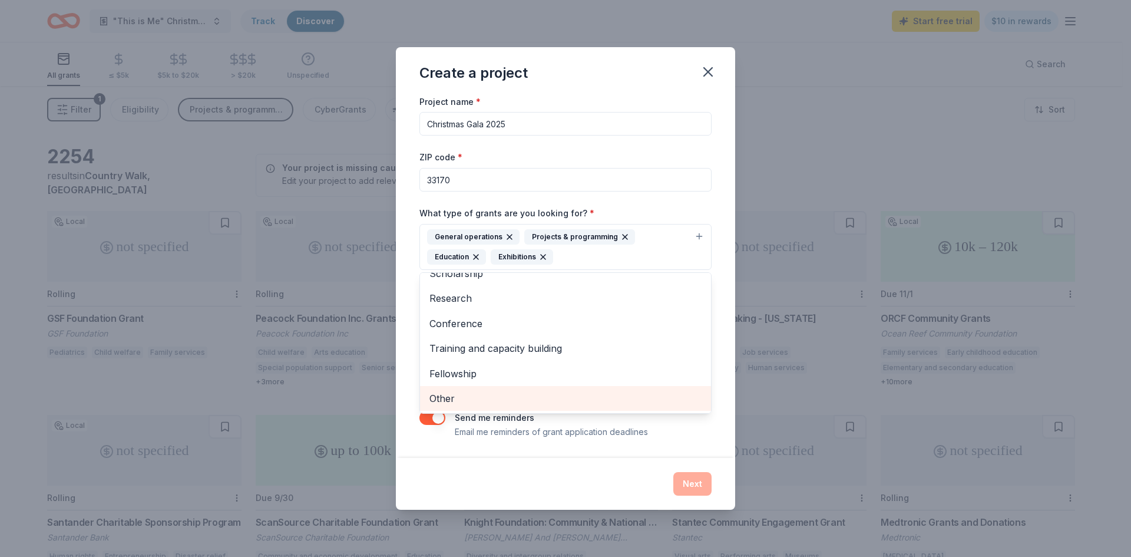
click at [481, 396] on span "Other" at bounding box center [565, 397] width 272 height 15
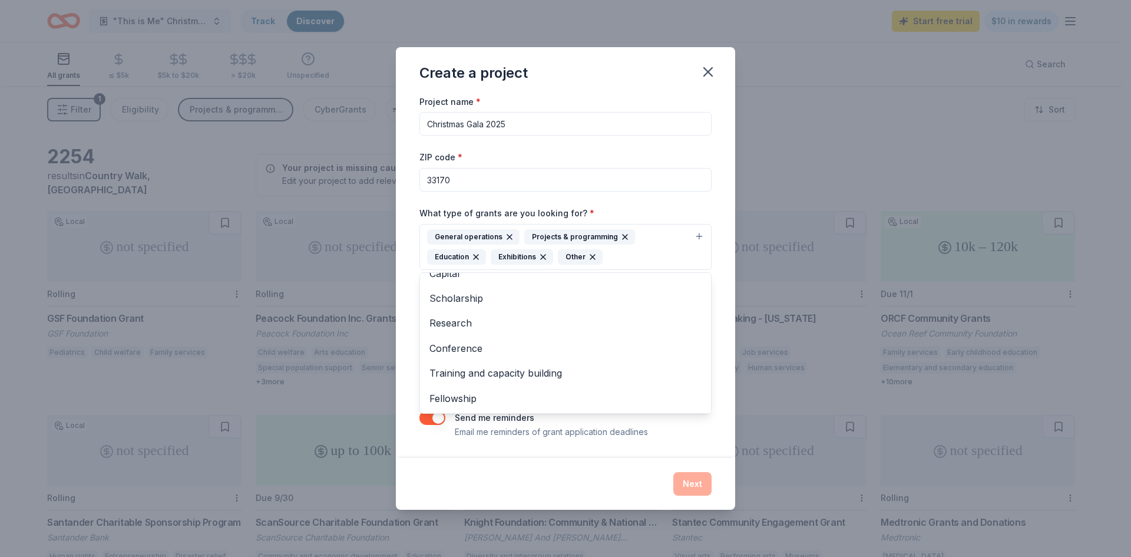
click at [701, 200] on div "Project name * Christmas Gala 2025 ZIP code * 33170 What type of grants are you…" at bounding box center [565, 266] width 292 height 345
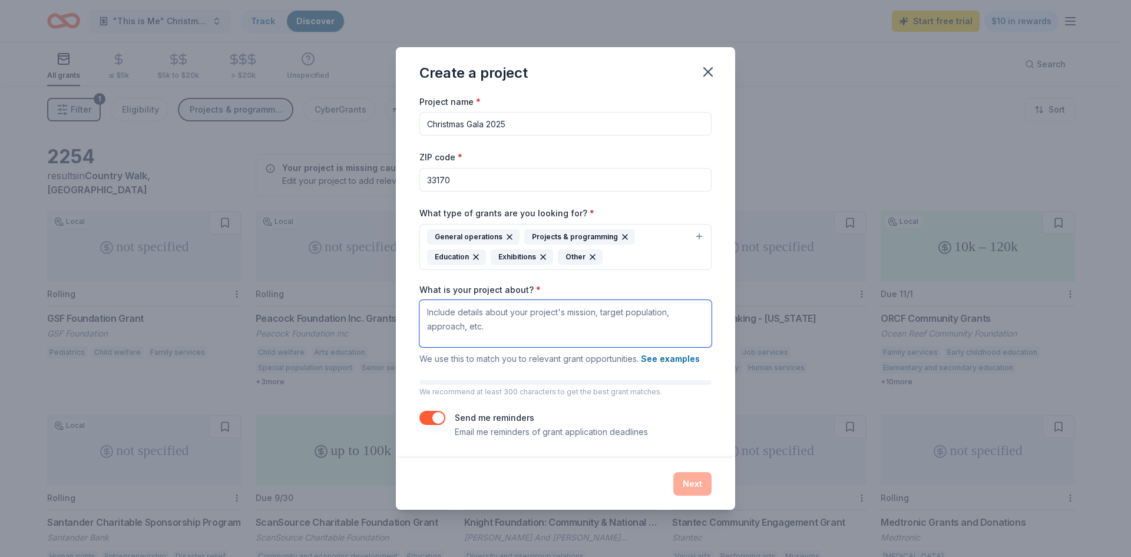
click at [501, 328] on textarea "What is your project about? *" at bounding box center [565, 323] width 292 height 47
click at [686, 283] on div "Project name * Christmas Gala 2025 ZIP code * 33170 What type of grants are you…" at bounding box center [565, 266] width 292 height 345
click at [488, 324] on textarea "What is your project about? *" at bounding box center [565, 323] width 292 height 47
paste textarea "The Christmas Gala 2025 is a signature community event hosted by Special Mother…"
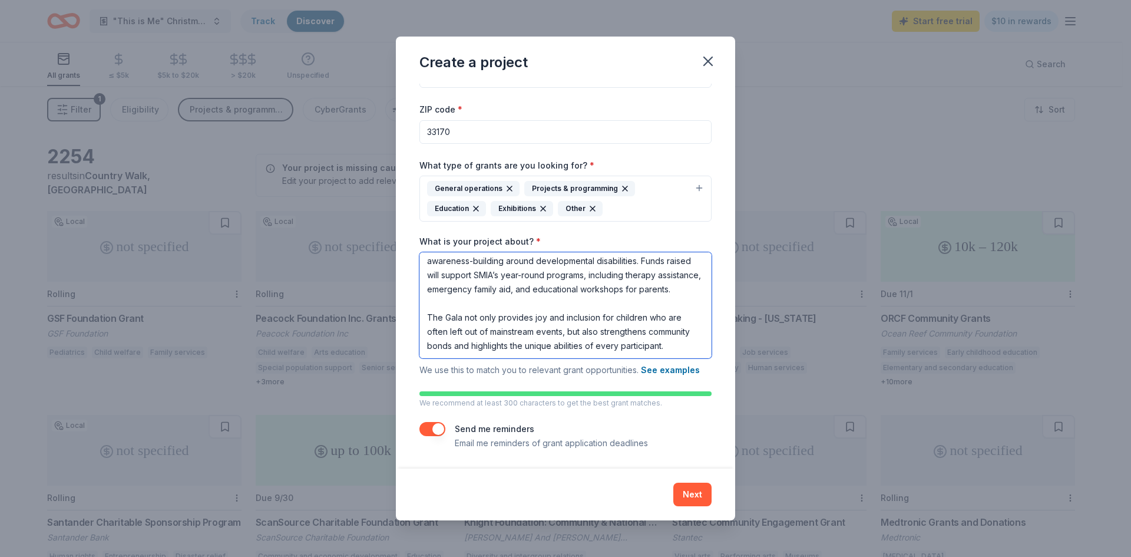
scroll to position [145, 0]
type textarea "The Christmas Gala 2025 is a signature community event hosted by Special Mother…"
click at [696, 498] on button "Next" at bounding box center [692, 494] width 38 height 24
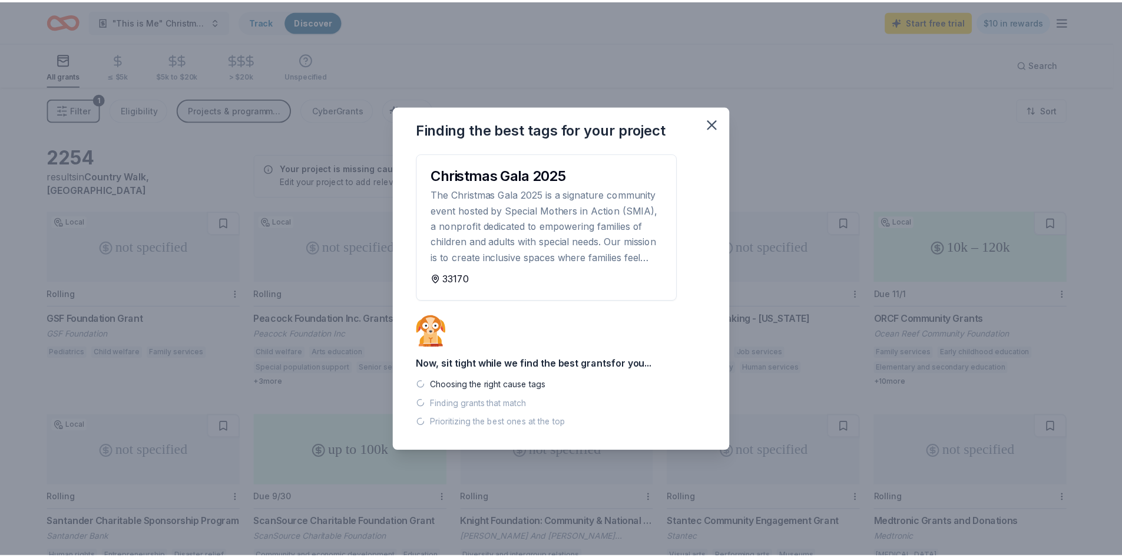
scroll to position [0, 0]
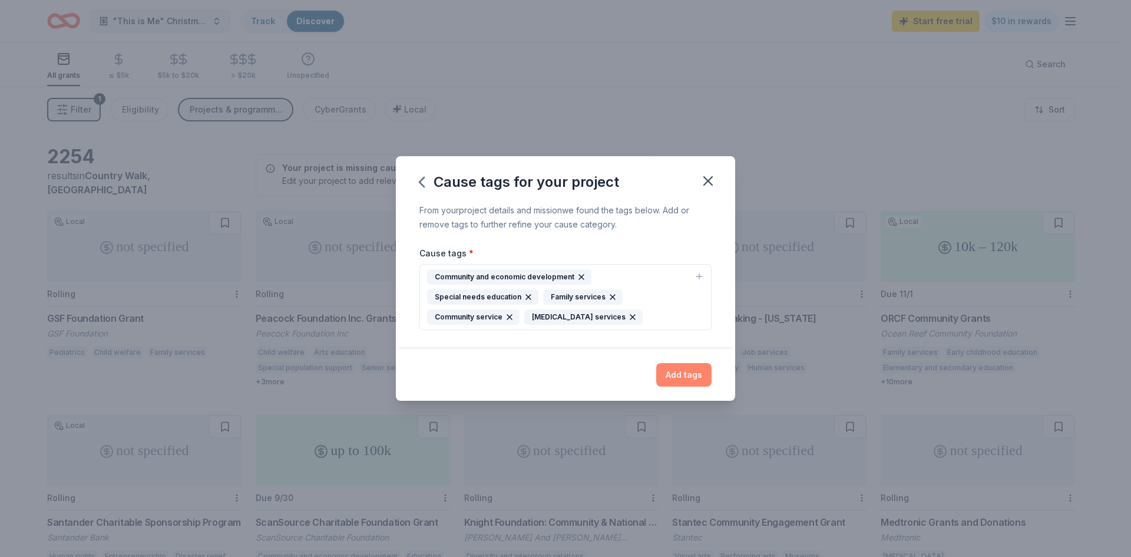
click at [700, 377] on button "Add tags" at bounding box center [683, 375] width 55 height 24
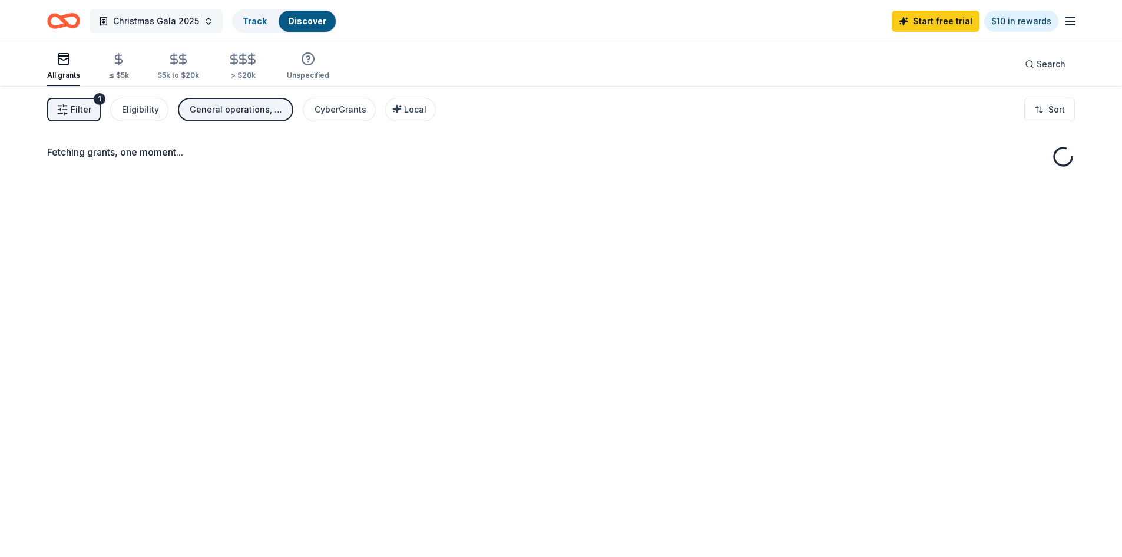
click at [209, 19] on button "Christmas Gala 2025" at bounding box center [156, 21] width 133 height 24
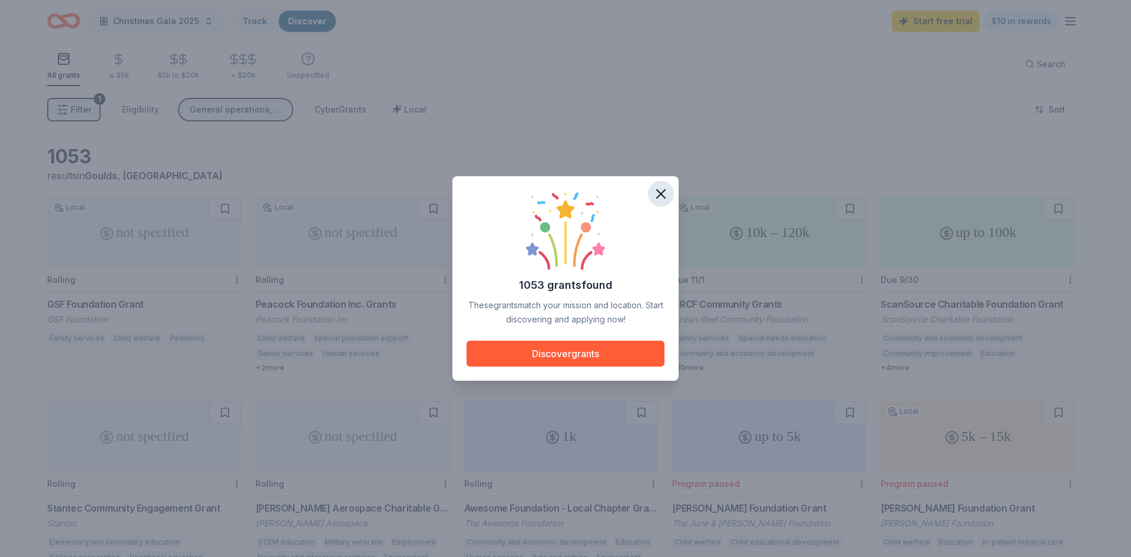
click at [660, 186] on icon "button" at bounding box center [661, 194] width 16 height 16
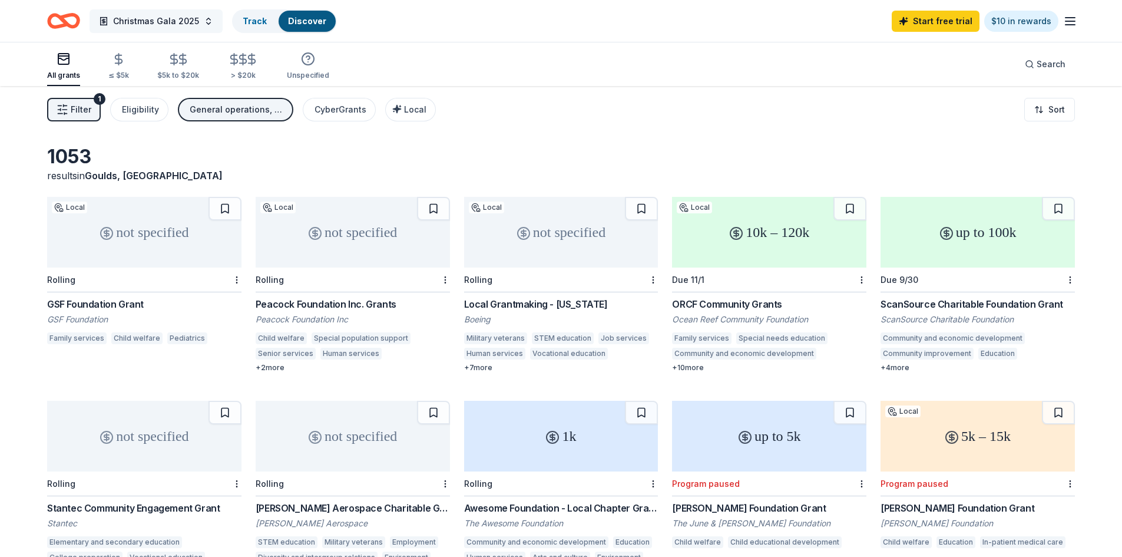
click at [161, 24] on span "Christmas Gala 2025" at bounding box center [156, 21] width 86 height 14
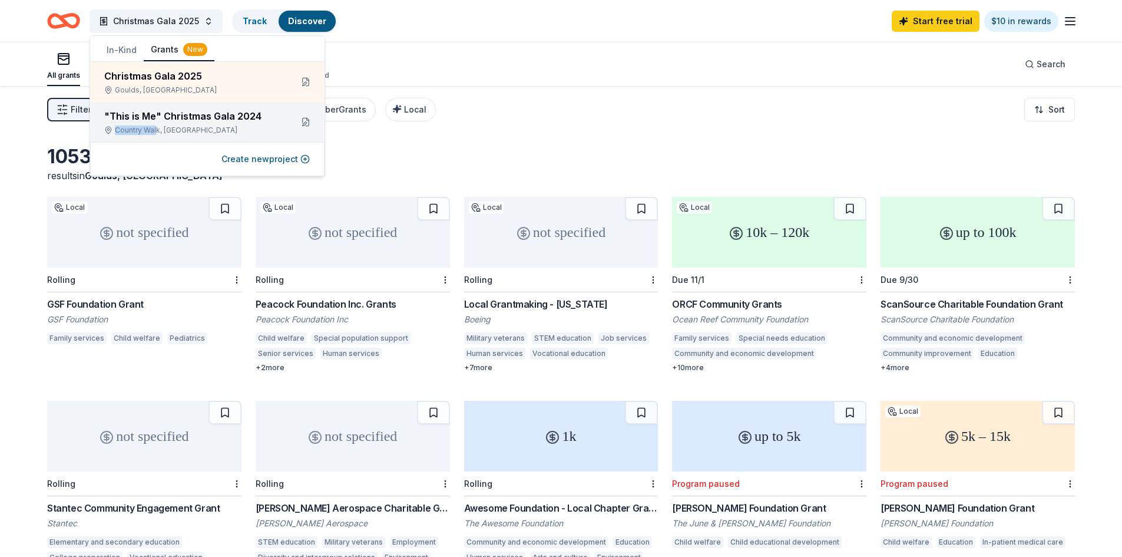
click at [157, 125] on div ""This is Me" Christmas Gala 2024 Country Walk, FL" at bounding box center [193, 122] width 178 height 26
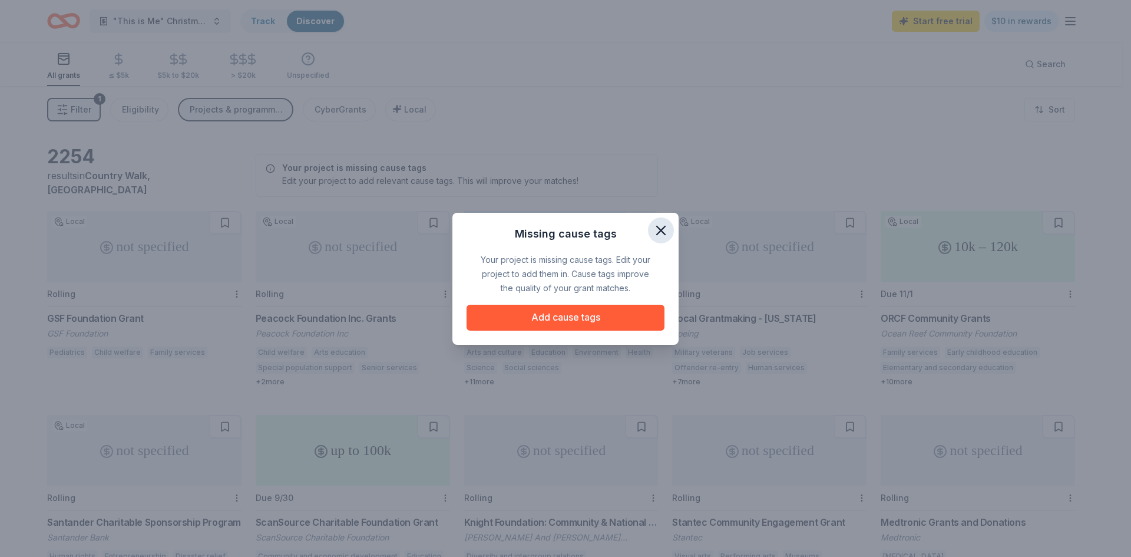
click at [662, 228] on icon "button" at bounding box center [661, 230] width 8 height 8
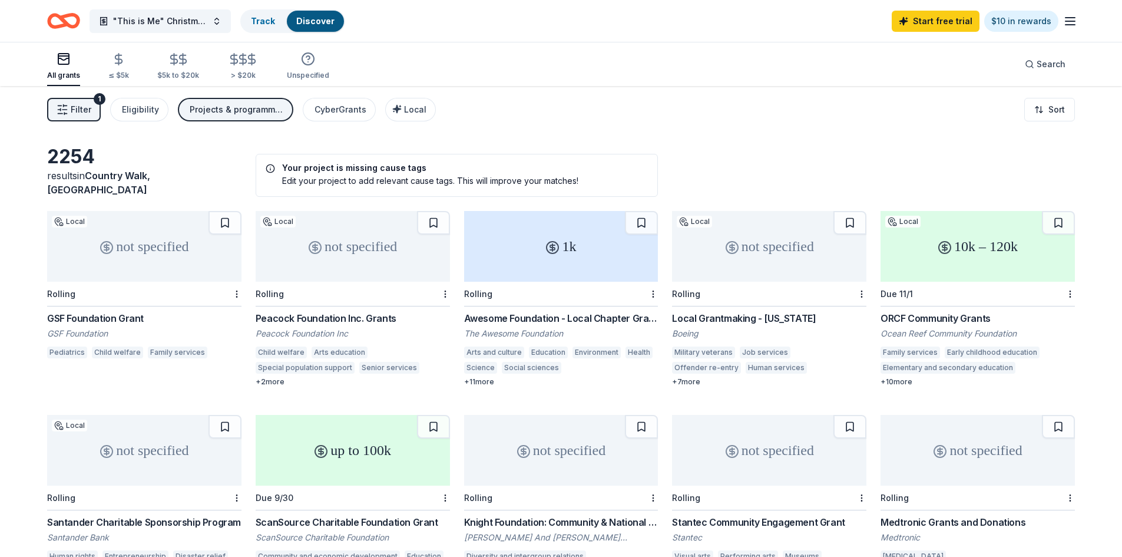
click at [59, 69] on div "All grants" at bounding box center [63, 66] width 33 height 28
click at [218, 21] on button ""This is Me" Christmas Gala 2024" at bounding box center [160, 21] width 141 height 24
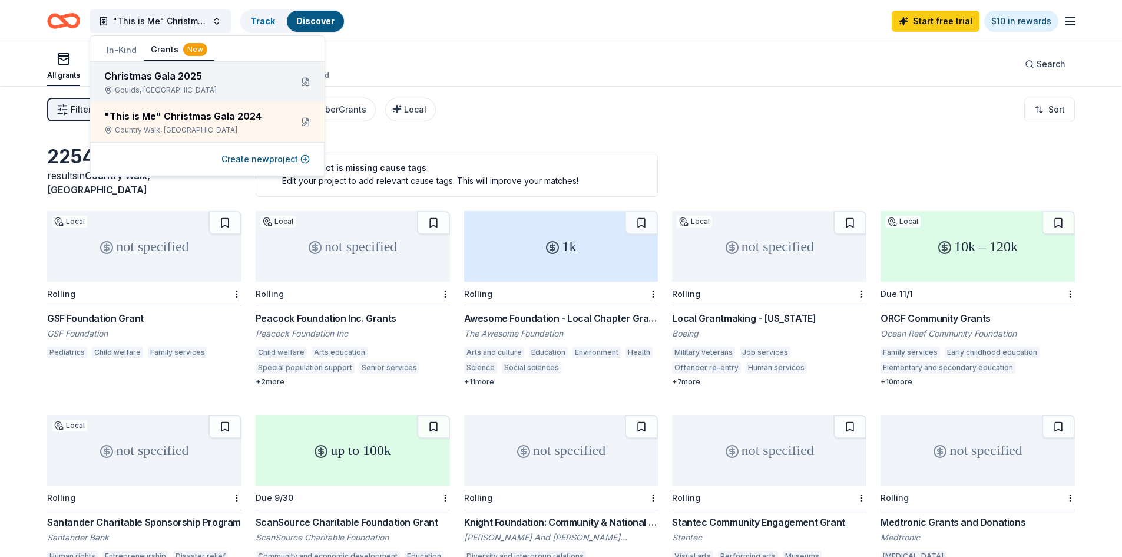
click at [229, 81] on div "Christmas Gala 2025" at bounding box center [193, 76] width 178 height 14
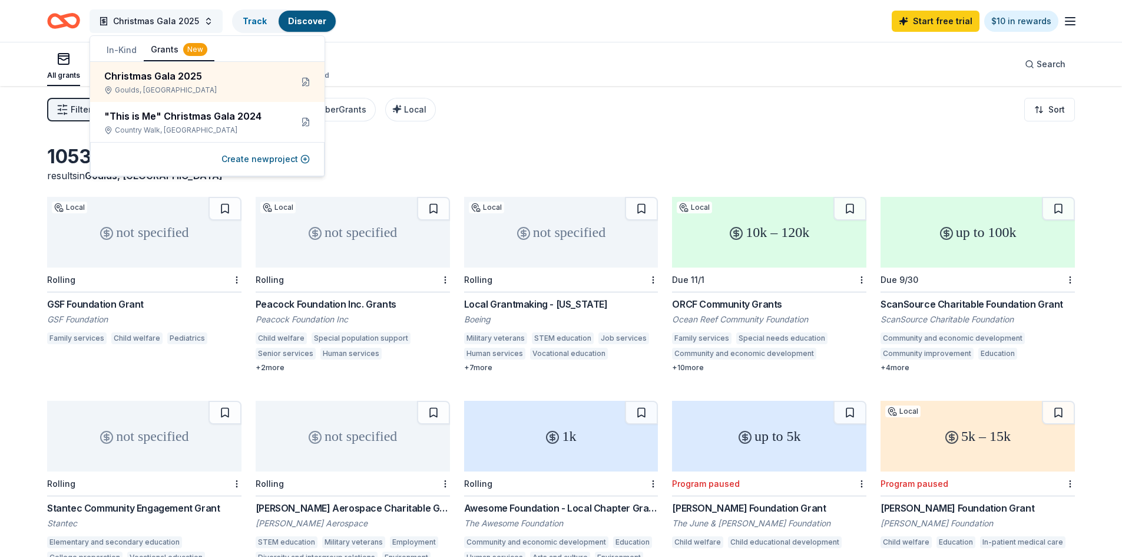
click at [182, 22] on span "Christmas Gala 2025" at bounding box center [156, 21] width 86 height 14
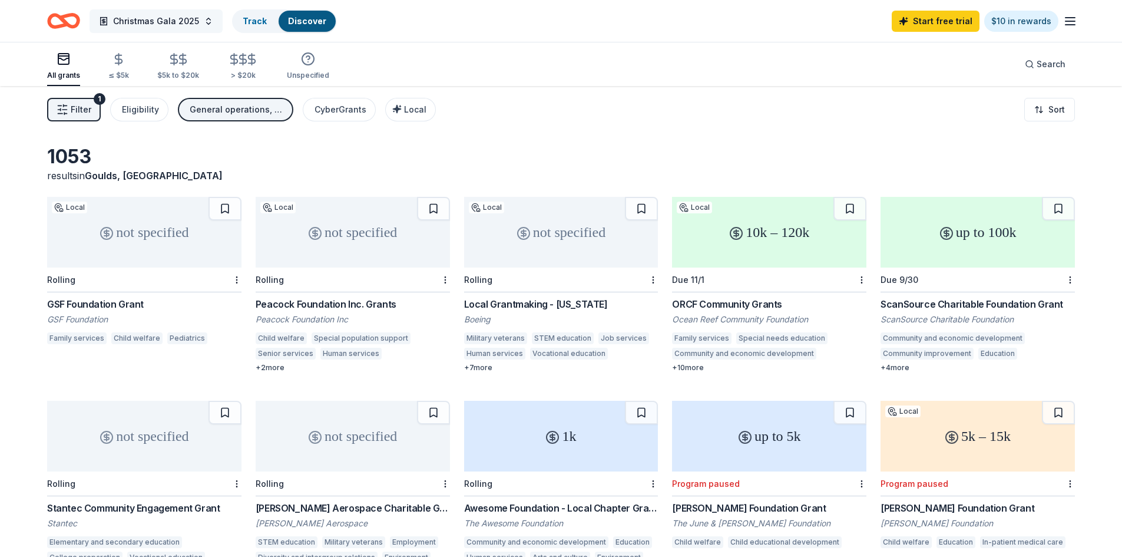
click at [181, 21] on span "Christmas Gala 2025" at bounding box center [156, 21] width 86 height 14
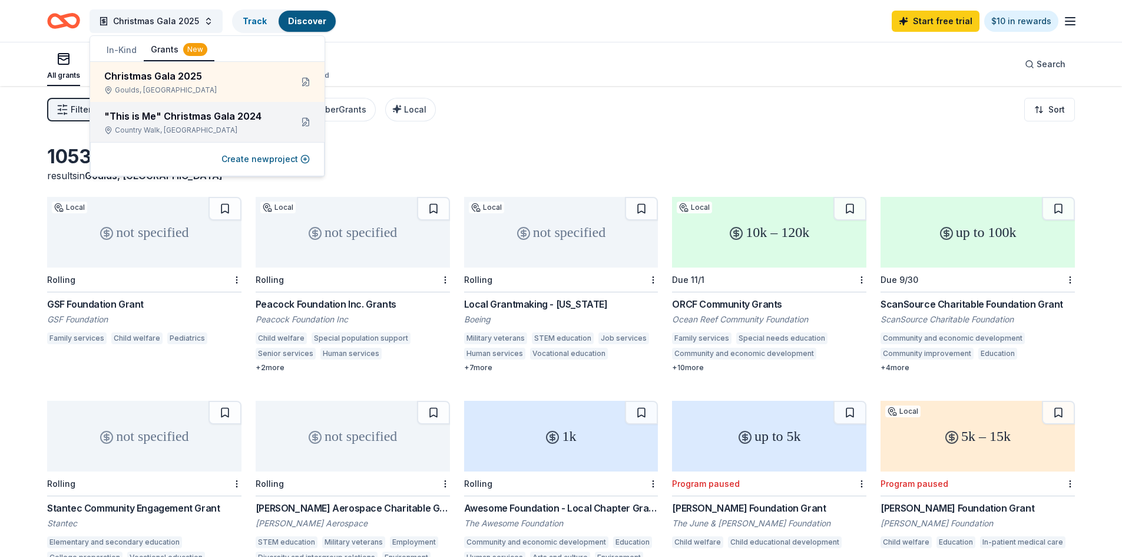
click at [172, 129] on div "Country Walk, [GEOGRAPHIC_DATA]" at bounding box center [193, 129] width 178 height 9
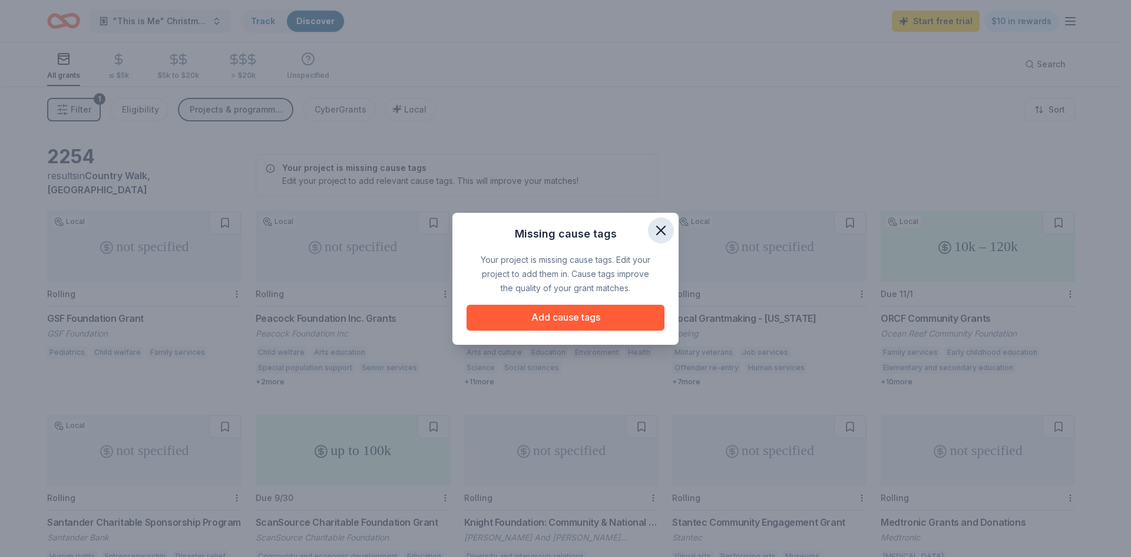
click at [663, 230] on icon "button" at bounding box center [661, 230] width 16 height 16
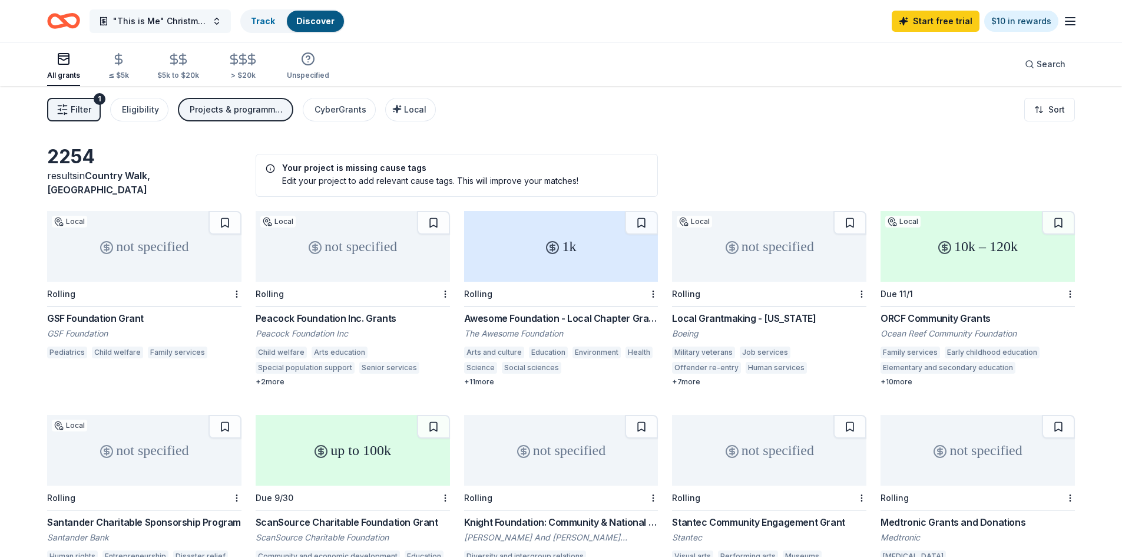
click at [192, 21] on span ""This is Me" Christmas Gala 2024" at bounding box center [160, 21] width 94 height 14
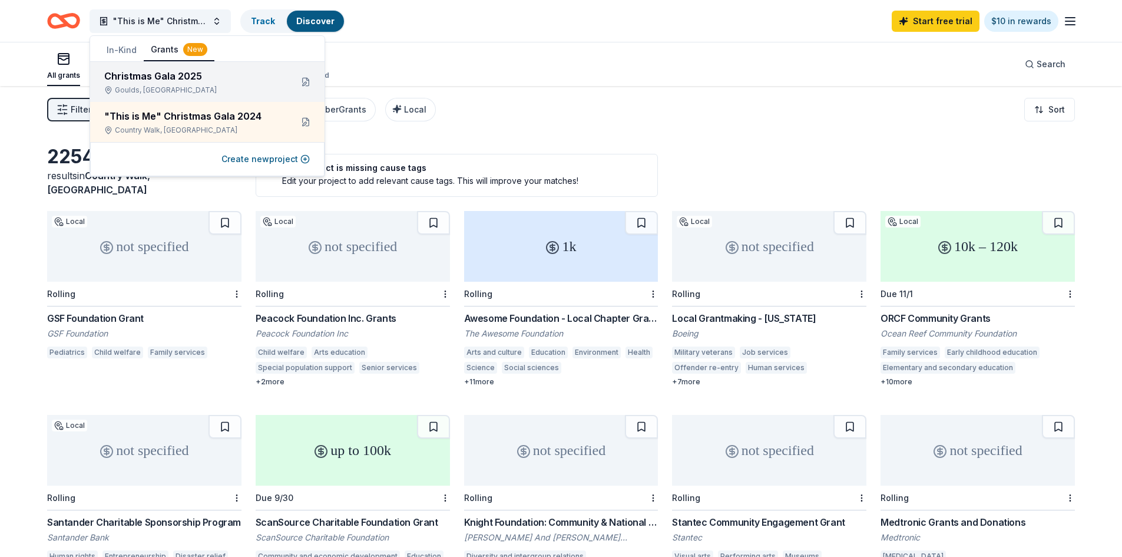
click at [174, 77] on div "Christmas Gala 2025" at bounding box center [193, 76] width 178 height 14
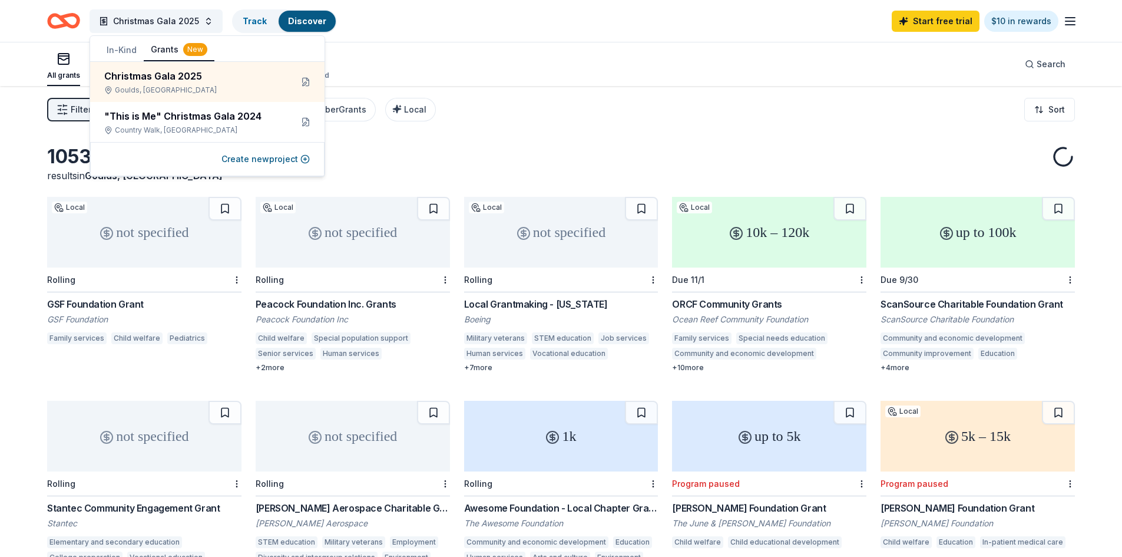
click at [617, 72] on div "All grants ≤ $5k $5k to $20k > $20k Unspecified Search" at bounding box center [561, 64] width 1028 height 44
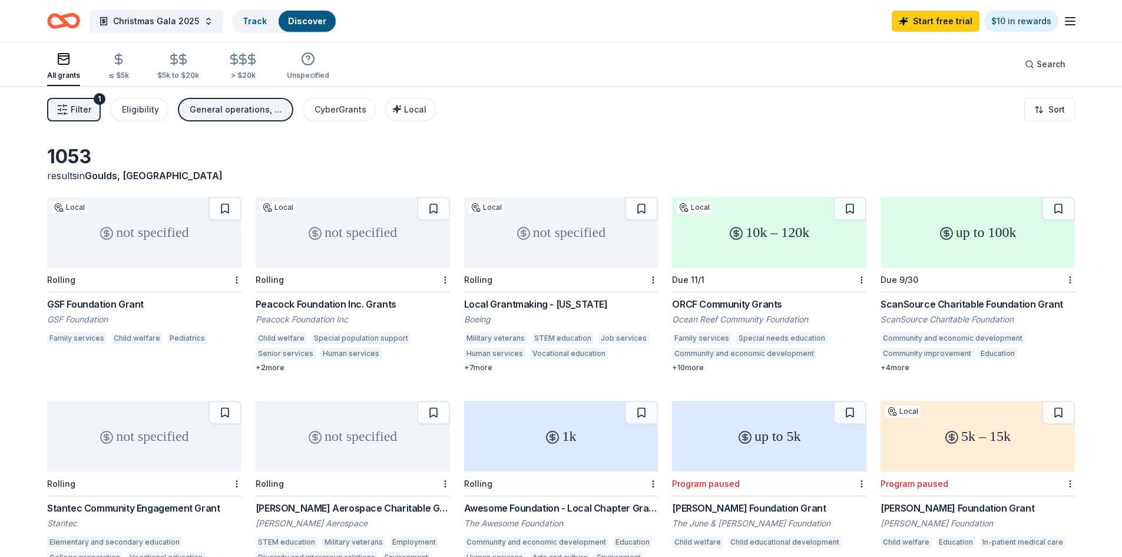
click at [71, 22] on icon "Home" at bounding box center [63, 21] width 33 height 28
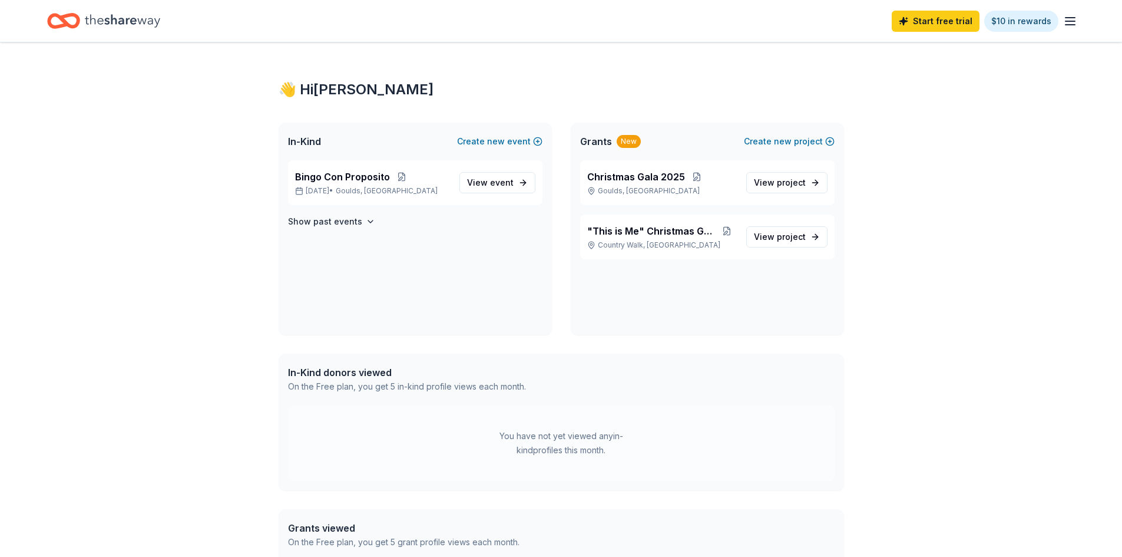
click at [71, 21] on icon "Home" at bounding box center [63, 21] width 33 height 28
click at [896, 269] on div "👋 Hi Caroline In-Kind Create new event Bingo Con Proposito Sep 13, 2025 • Gould…" at bounding box center [561, 362] width 1122 height 641
drag, startPoint x: 636, startPoint y: 241, endPoint x: 930, endPoint y: 331, distance: 307.4
click at [931, 330] on div "👋 Hi Caroline In-Kind Create new event Bingo Con Proposito Sep 13, 2025 • Gould…" at bounding box center [561, 362] width 1122 height 641
click at [438, 183] on p "Bingo Con Proposito" at bounding box center [372, 177] width 155 height 14
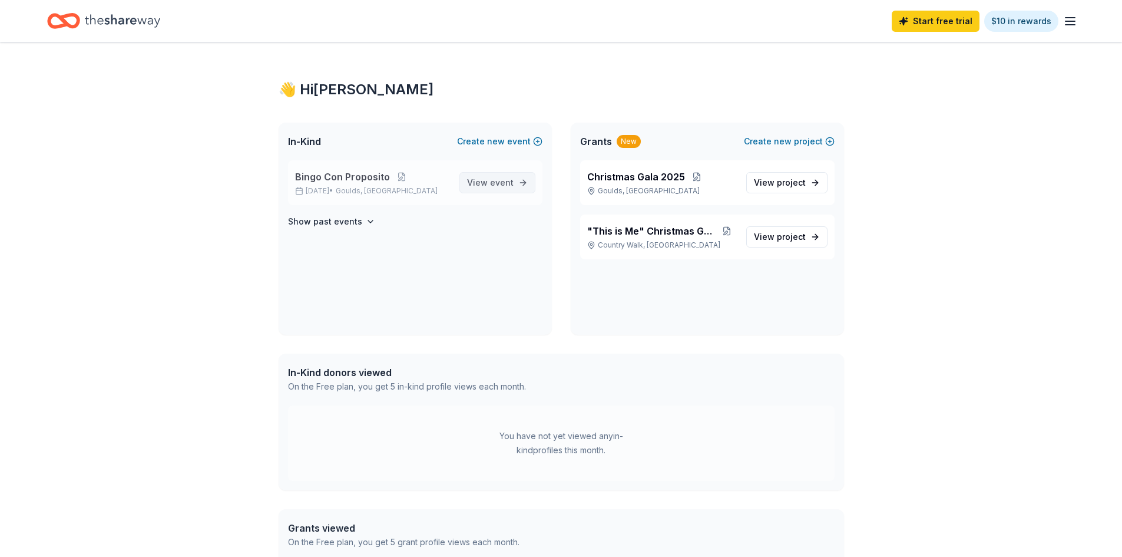
click at [500, 178] on span "event" at bounding box center [502, 182] width 24 height 10
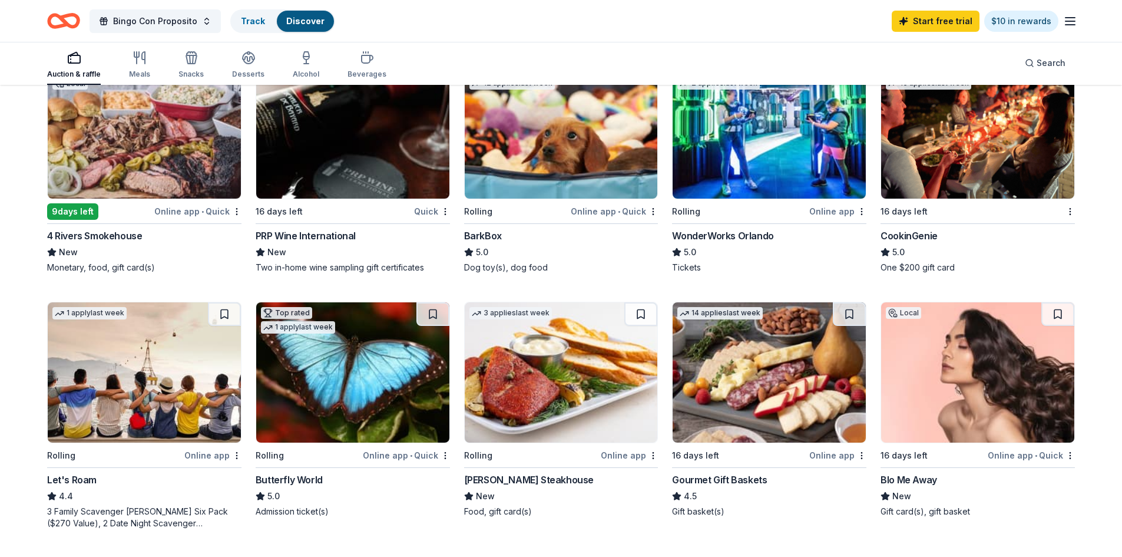
scroll to position [236, 0]
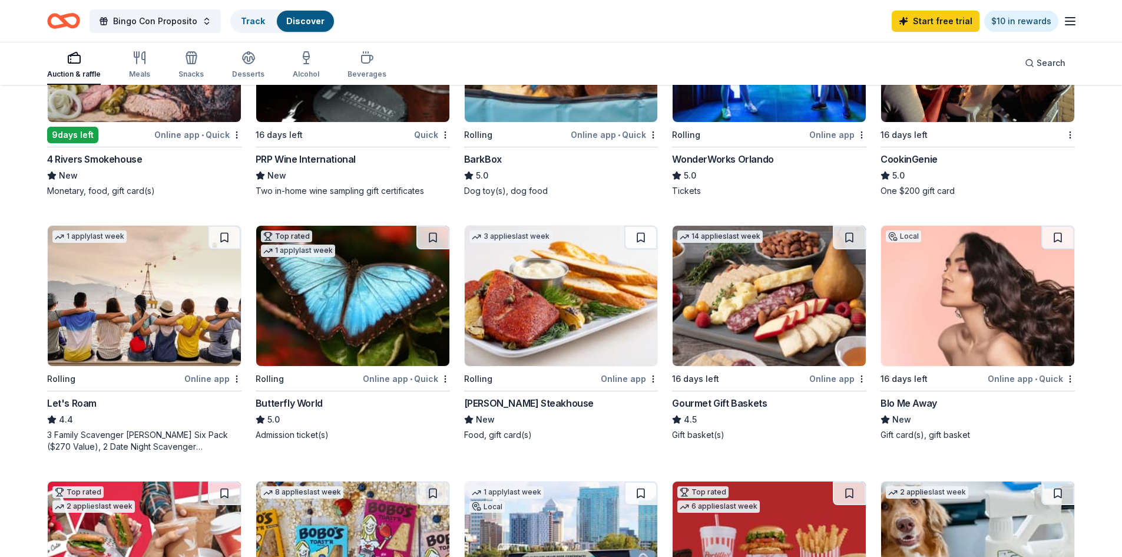
click at [971, 328] on img at bounding box center [977, 296] width 193 height 140
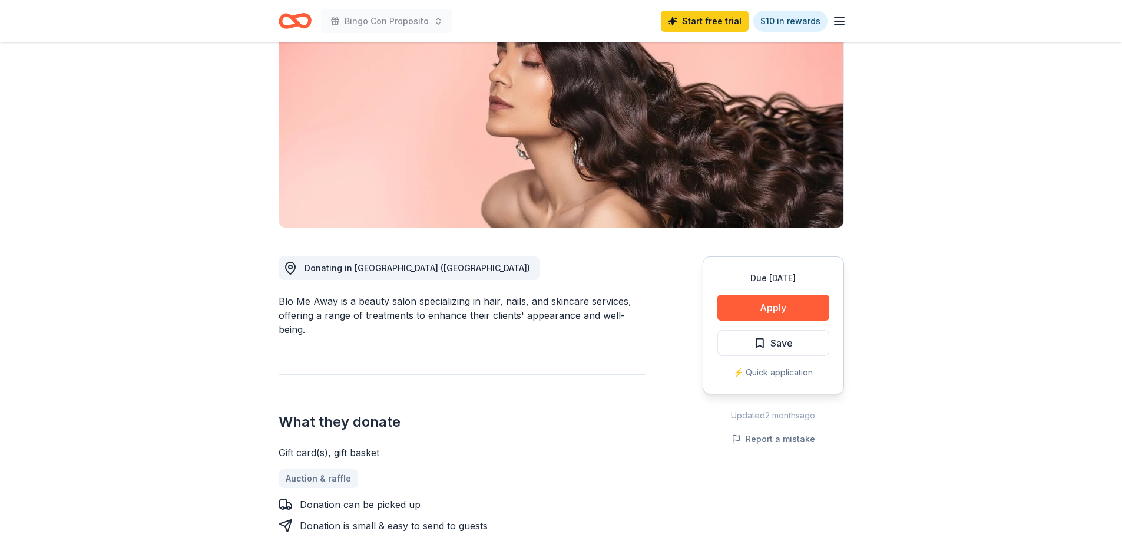
scroll to position [177, 0]
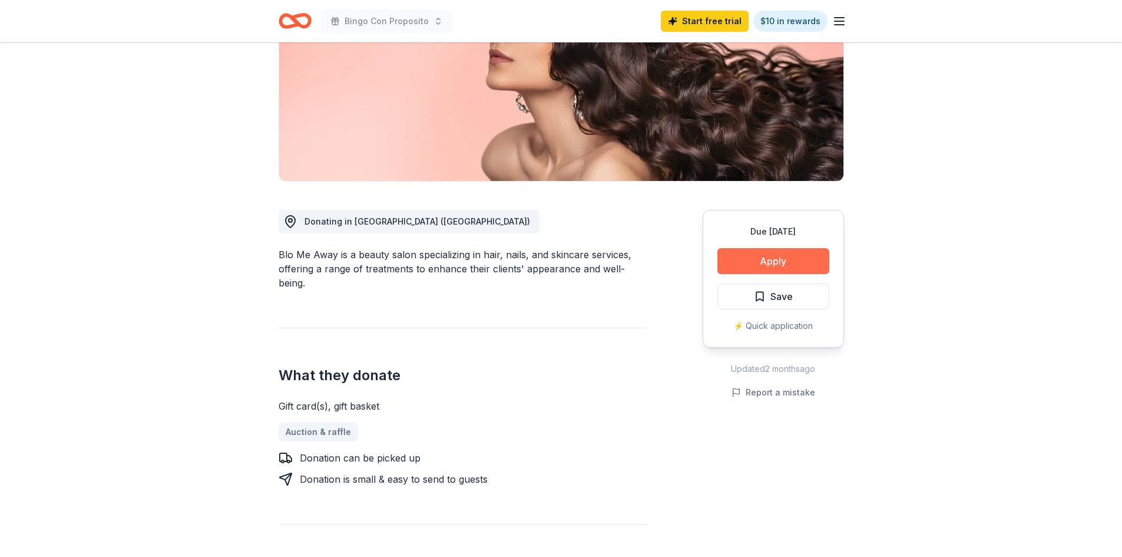
click at [785, 265] on button "Apply" at bounding box center [773, 261] width 112 height 26
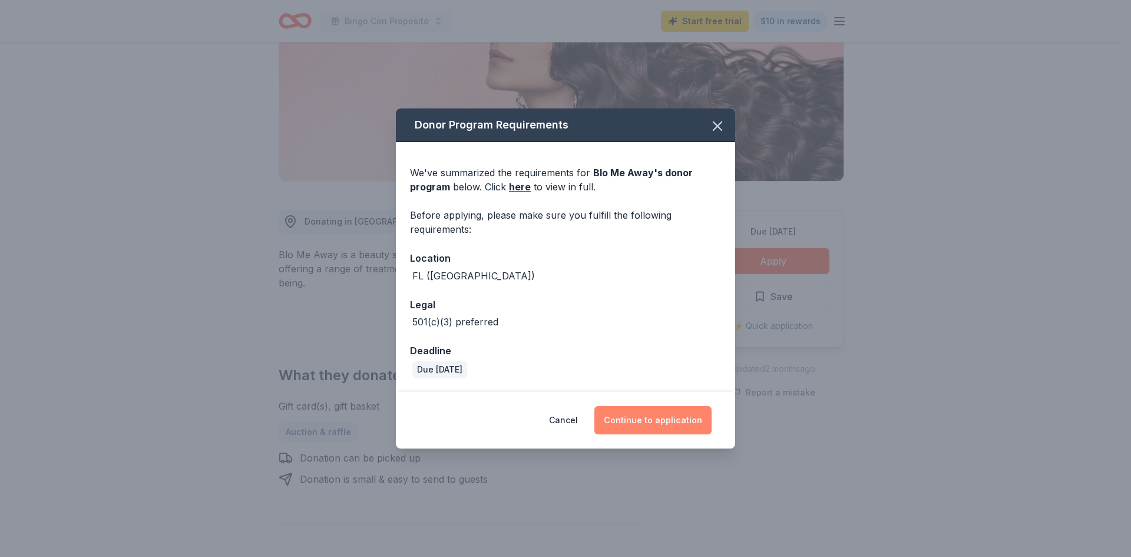
click at [678, 410] on button "Continue to application" at bounding box center [652, 420] width 117 height 28
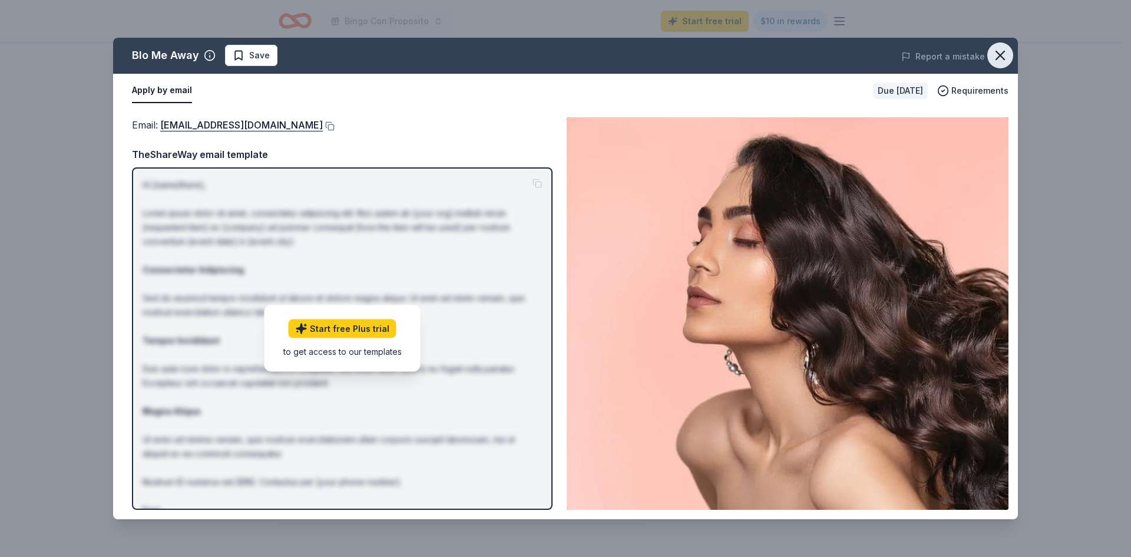
click at [990, 49] on button "button" at bounding box center [1000, 55] width 26 height 26
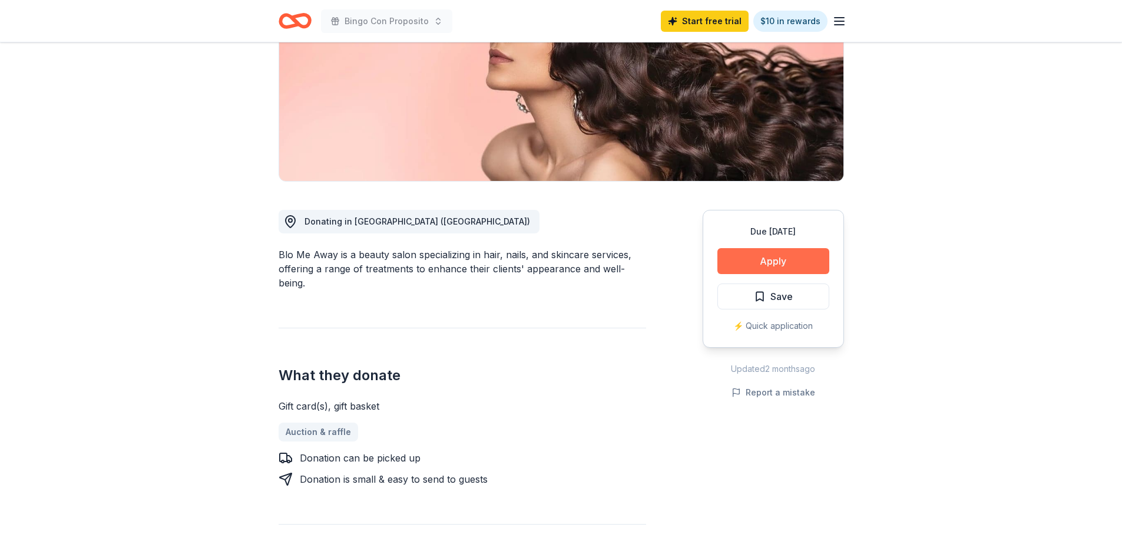
click at [761, 262] on button "Apply" at bounding box center [773, 261] width 112 height 26
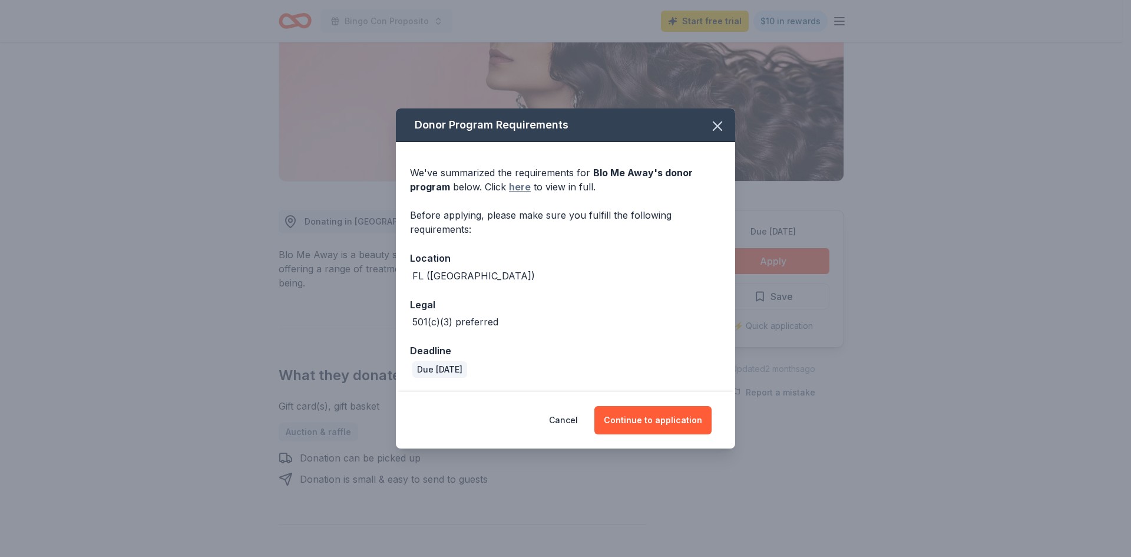
click at [514, 183] on link "here" at bounding box center [520, 187] width 22 height 14
click at [713, 130] on icon "button" at bounding box center [717, 126] width 8 height 8
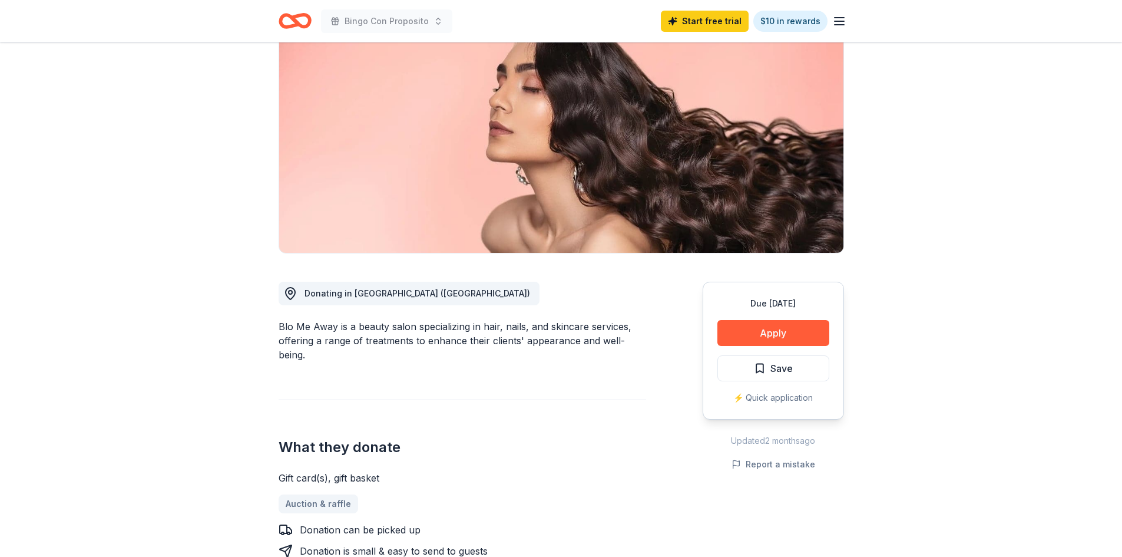
scroll to position [0, 0]
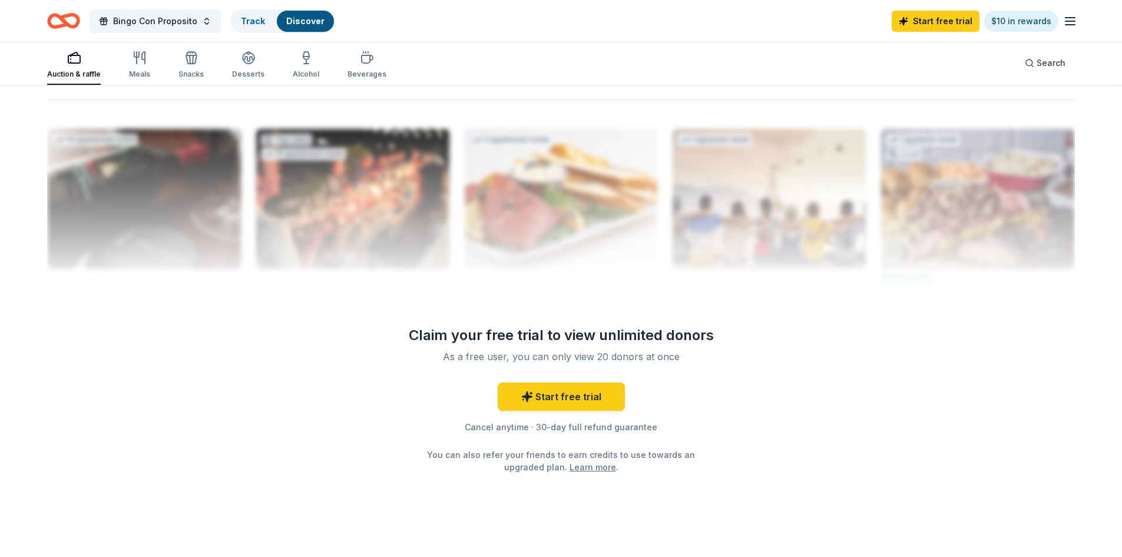
scroll to position [1119, 0]
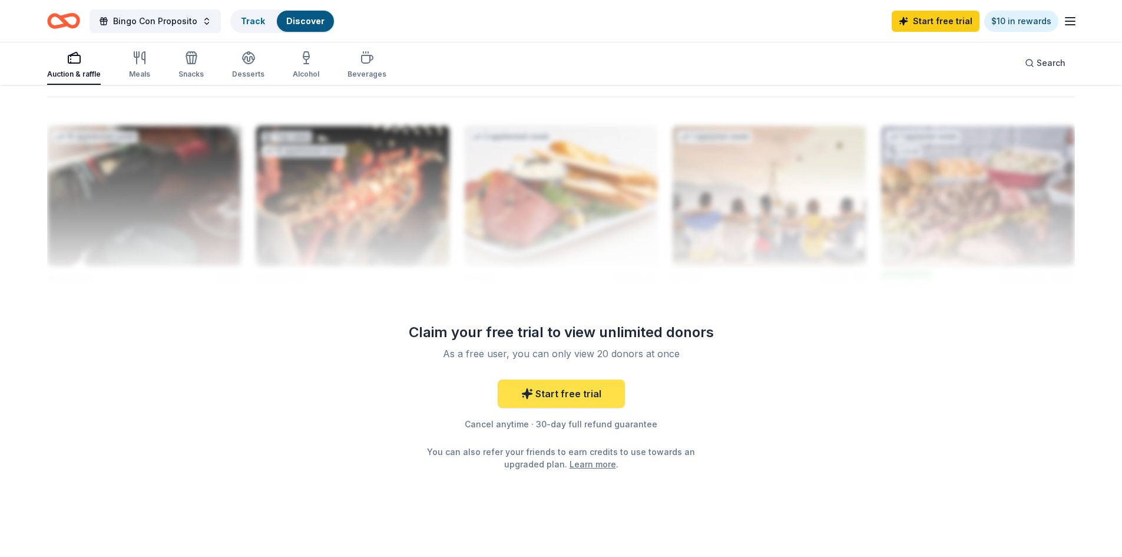
click at [569, 388] on link "Start free trial" at bounding box center [561, 393] width 127 height 28
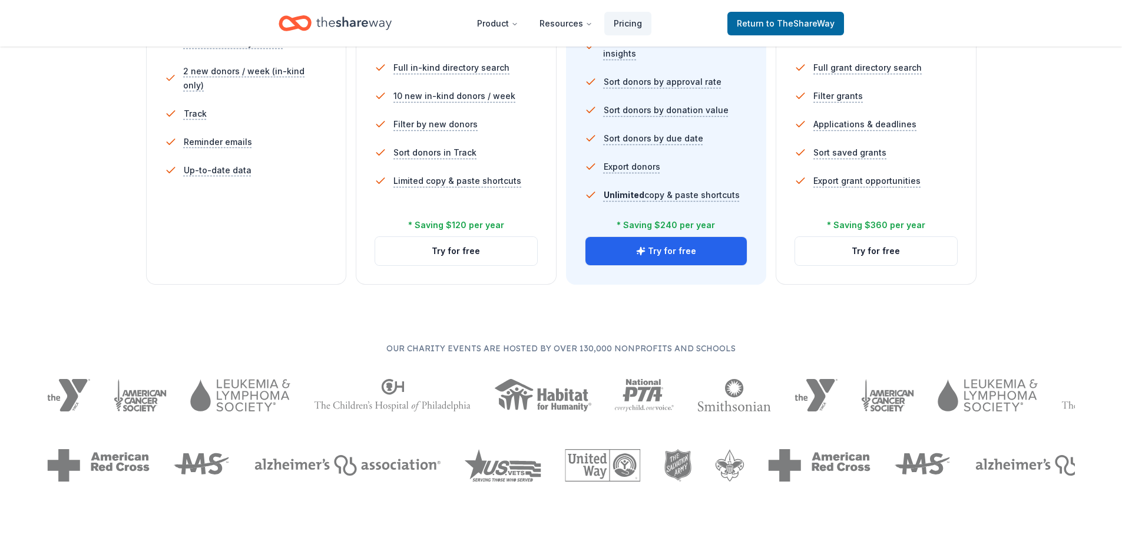
scroll to position [412, 0]
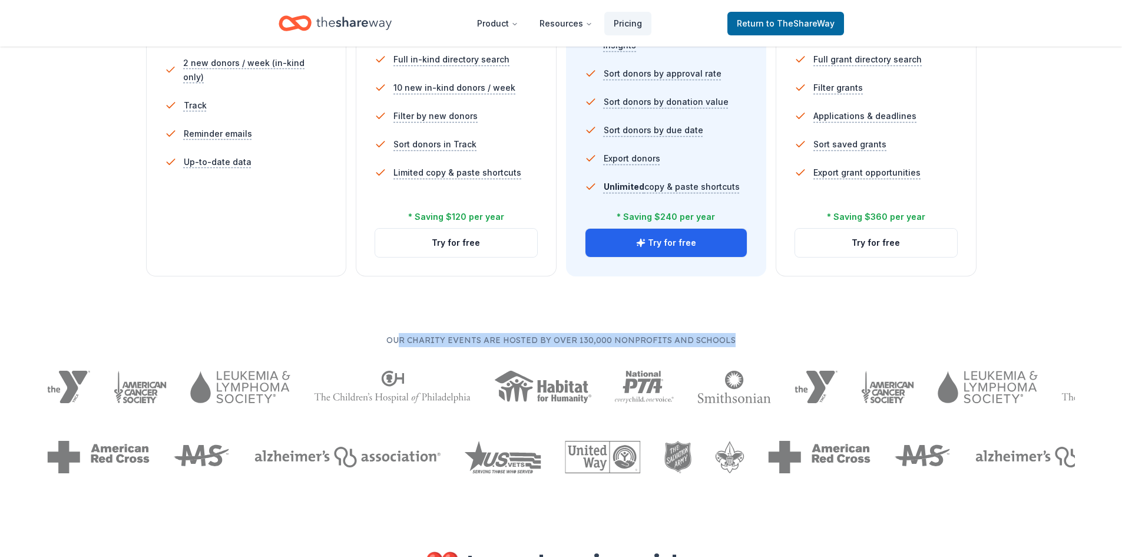
drag, startPoint x: 744, startPoint y: 343, endPoint x: 403, endPoint y: 336, distance: 340.5
click at [403, 336] on p "Our charity events are hosted by over 130,000 nonprofits and schools" at bounding box center [561, 340] width 1028 height 14
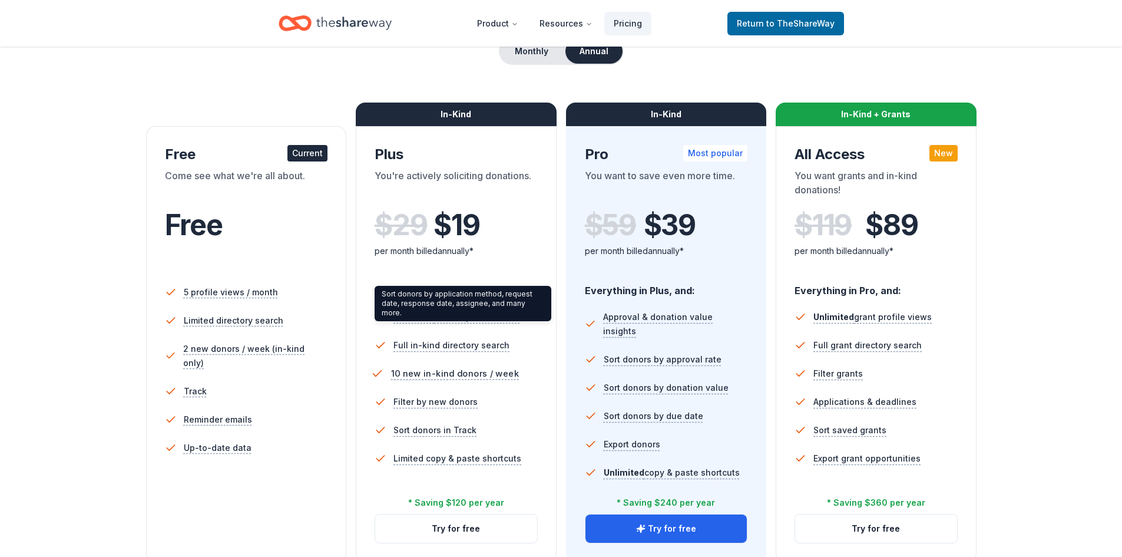
scroll to position [0, 0]
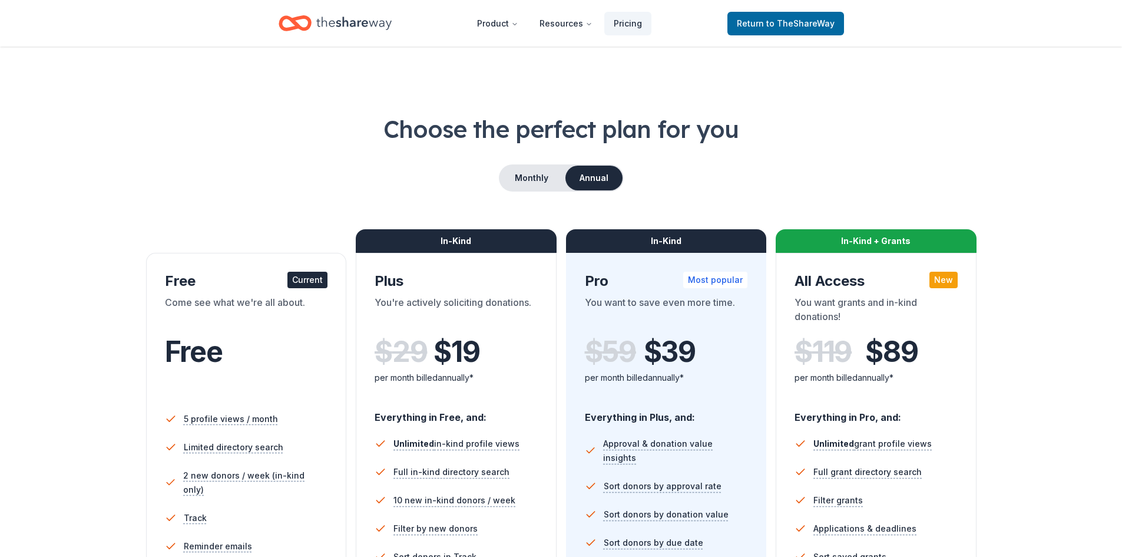
click at [304, 23] on icon "Home" at bounding box center [295, 23] width 33 height 28
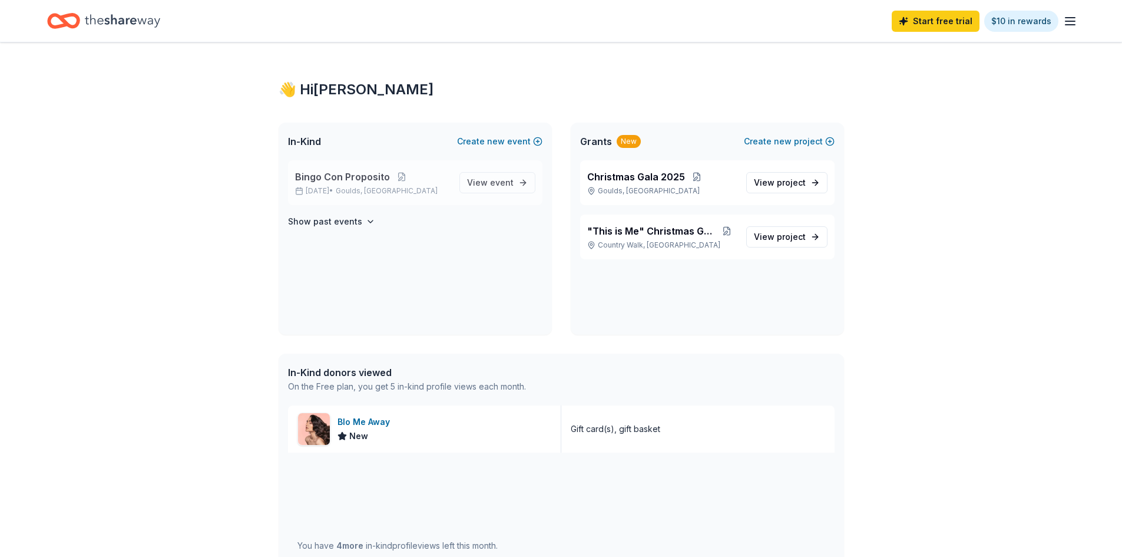
click at [379, 186] on div "Bingo Con Proposito [DATE] • Goulds, [GEOGRAPHIC_DATA]" at bounding box center [372, 183] width 155 height 26
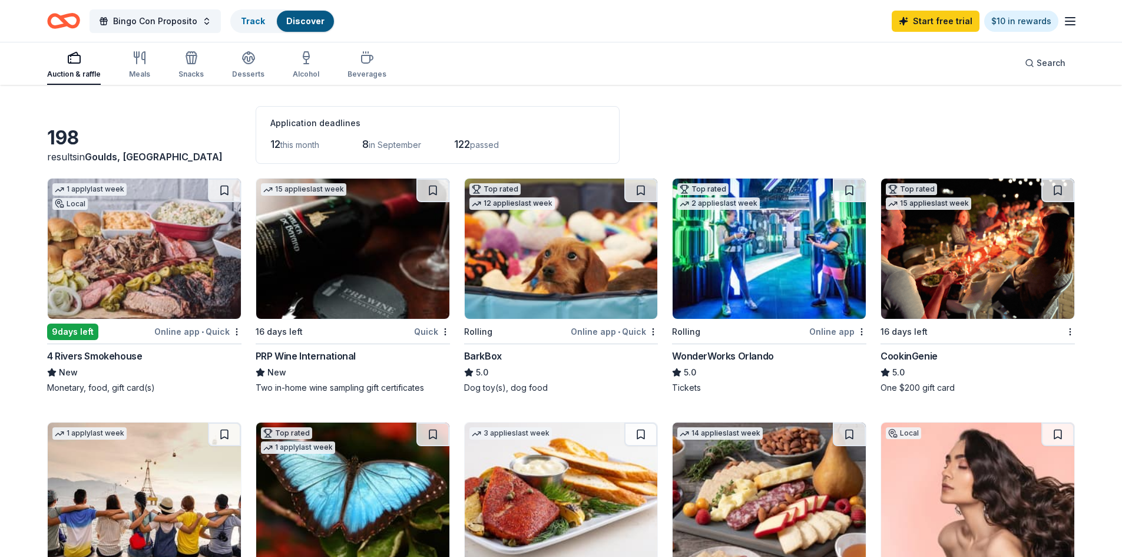
scroll to position [59, 0]
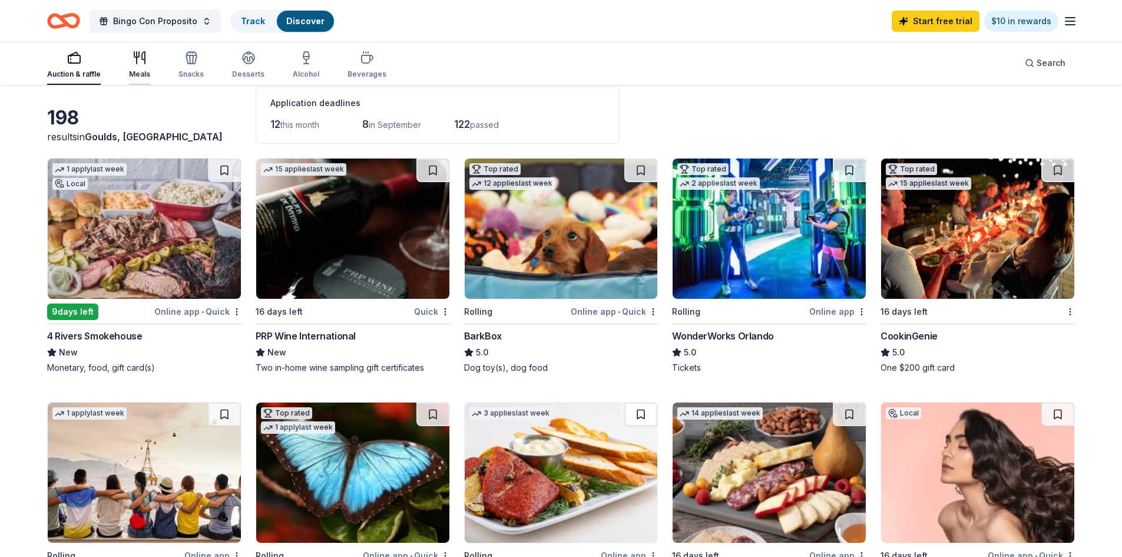
click at [138, 72] on div "Meals" at bounding box center [139, 73] width 21 height 9
